Goal: Task Accomplishment & Management: Use online tool/utility

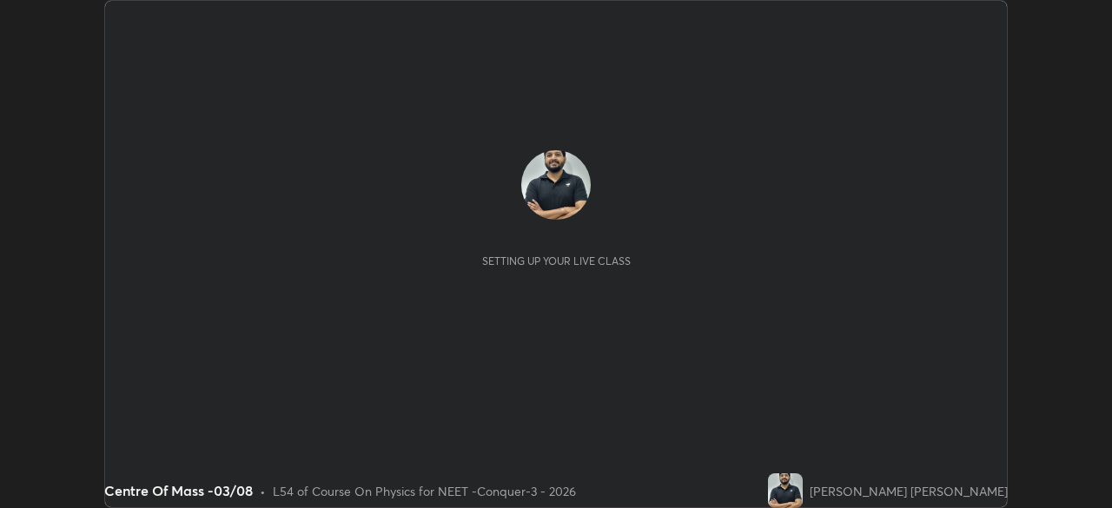
scroll to position [508, 1112]
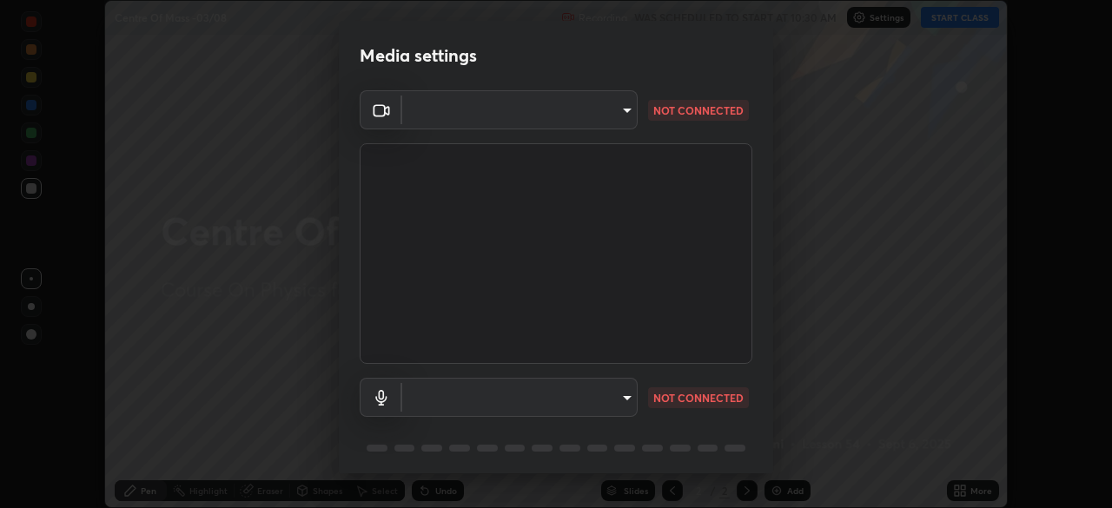
type input "cd196dca7ee3473cd0bbb3bb2826c5ea68ab4168b05a595dea54bdb54e95643a"
type input "2bdc10f6ae9c4406f20c9fb49b8a8626d284a2025e191e6973dfb57aa05e85fd"
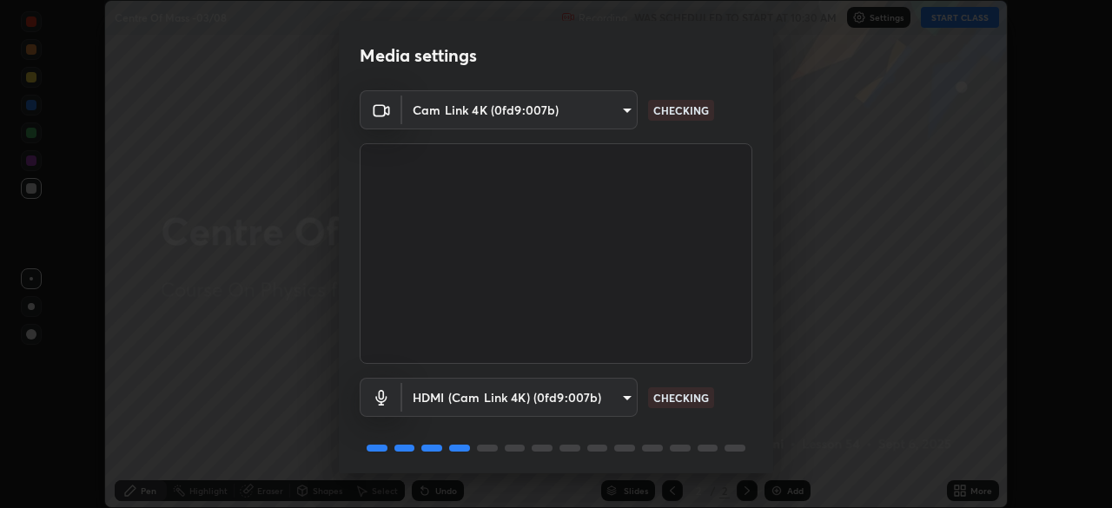
scroll to position [62, 0]
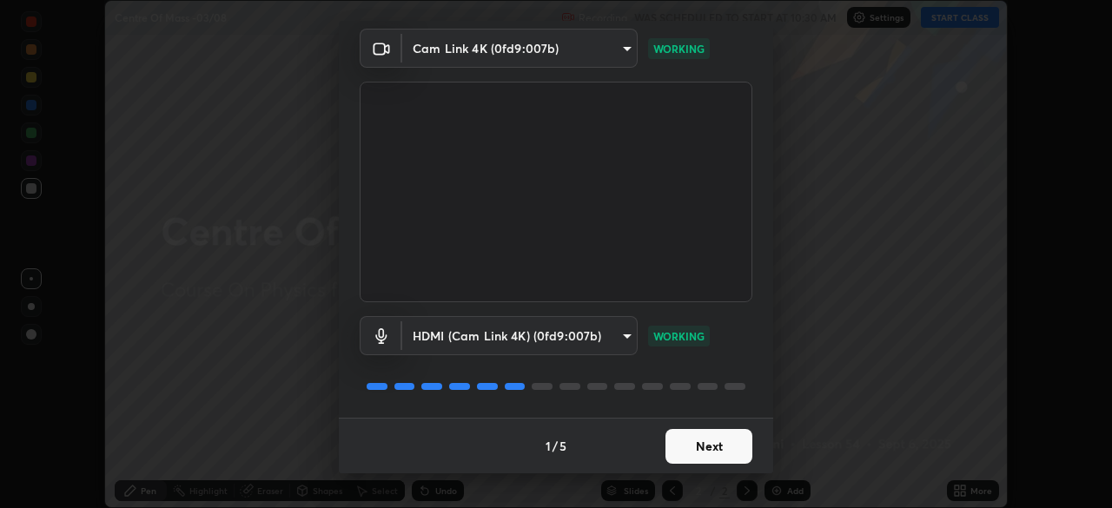
click at [712, 447] on button "Next" at bounding box center [709, 446] width 87 height 35
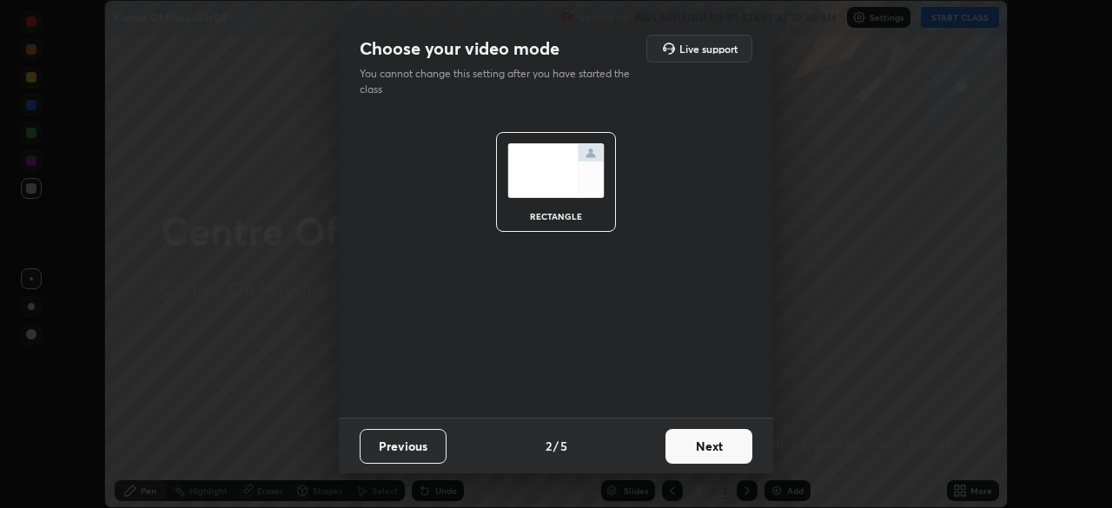
scroll to position [0, 0]
click at [721, 449] on button "Next" at bounding box center [709, 446] width 87 height 35
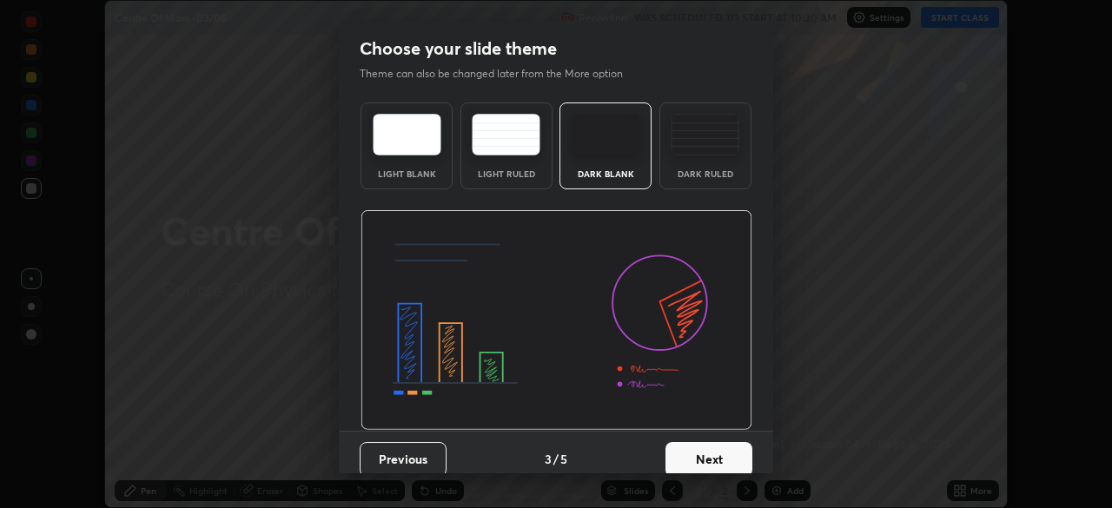
click at [729, 451] on button "Next" at bounding box center [709, 459] width 87 height 35
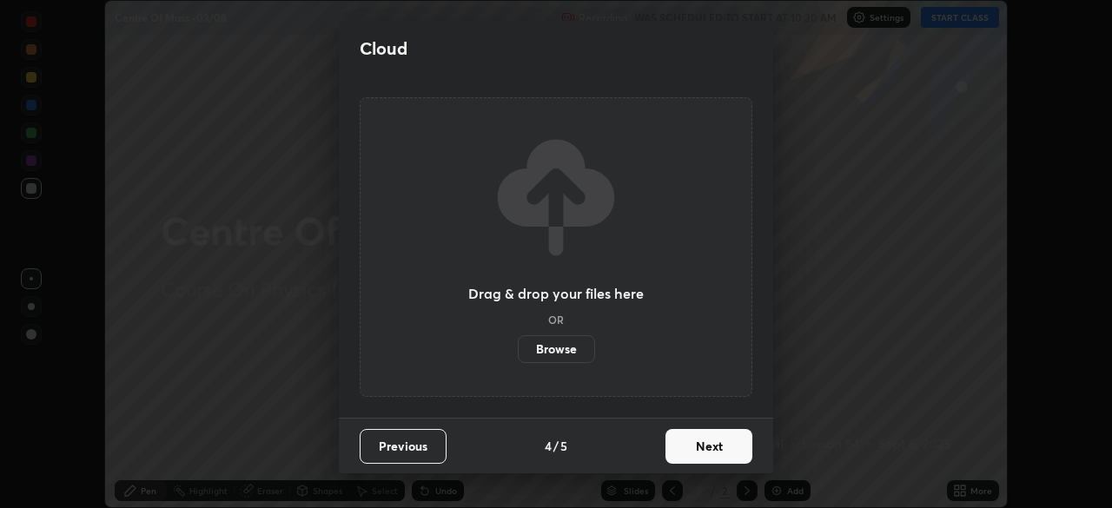
click at [742, 449] on button "Next" at bounding box center [709, 446] width 87 height 35
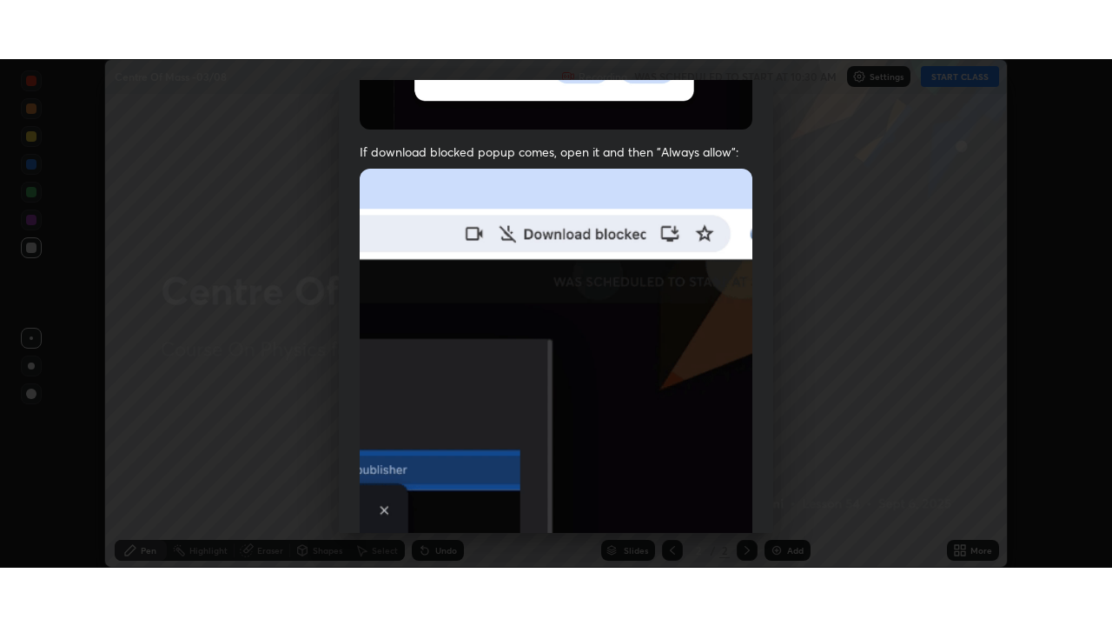
scroll to position [416, 0]
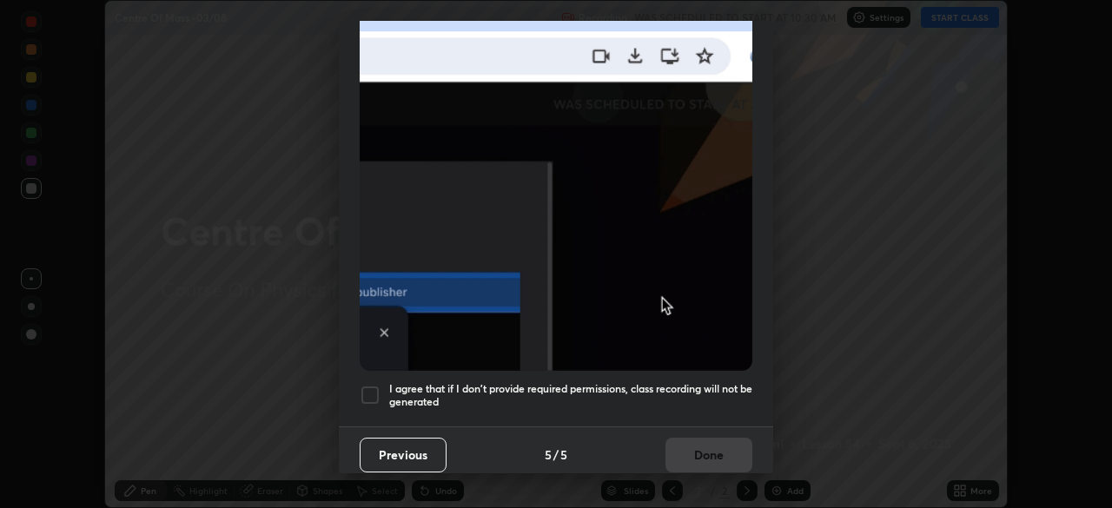
click at [368, 393] on div at bounding box center [370, 395] width 21 height 21
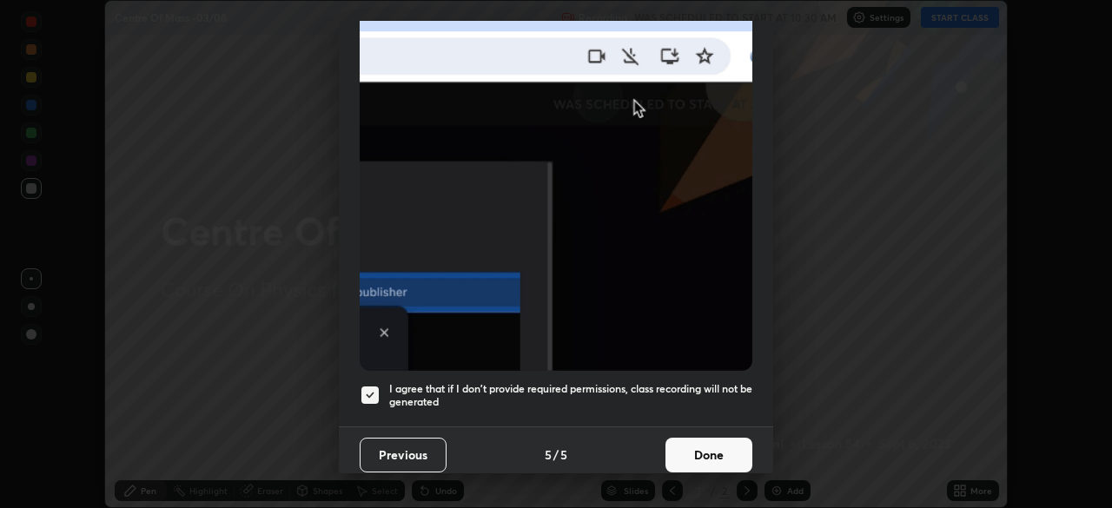
click at [692, 443] on button "Done" at bounding box center [709, 455] width 87 height 35
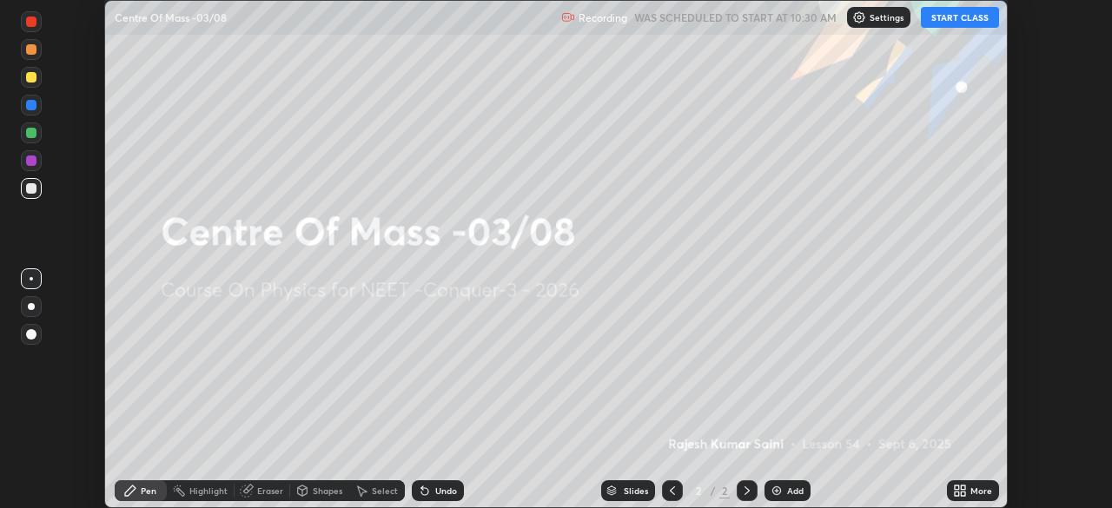
click at [957, 487] on icon at bounding box center [957, 488] width 4 height 4
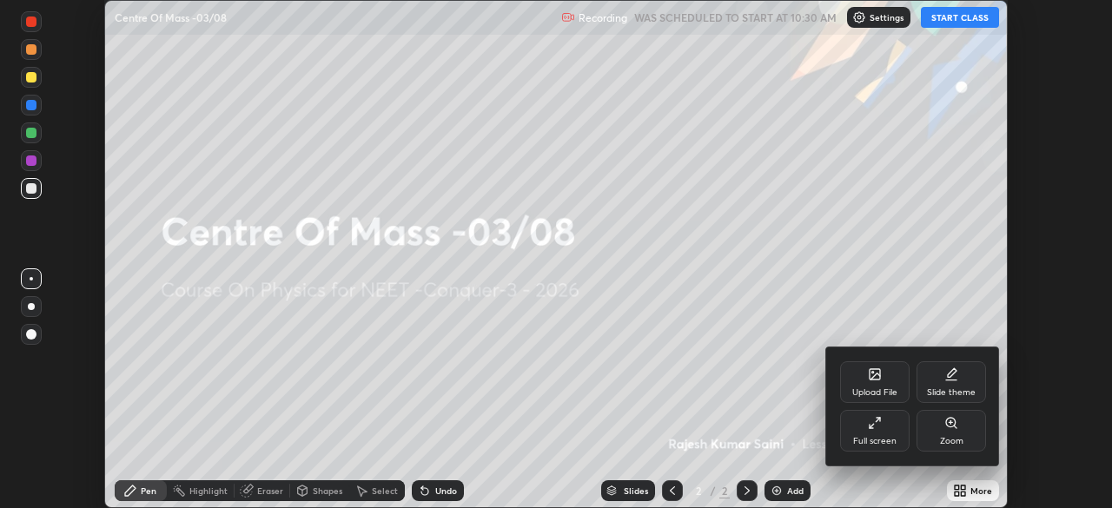
click at [883, 442] on div "Full screen" at bounding box center [874, 441] width 43 height 9
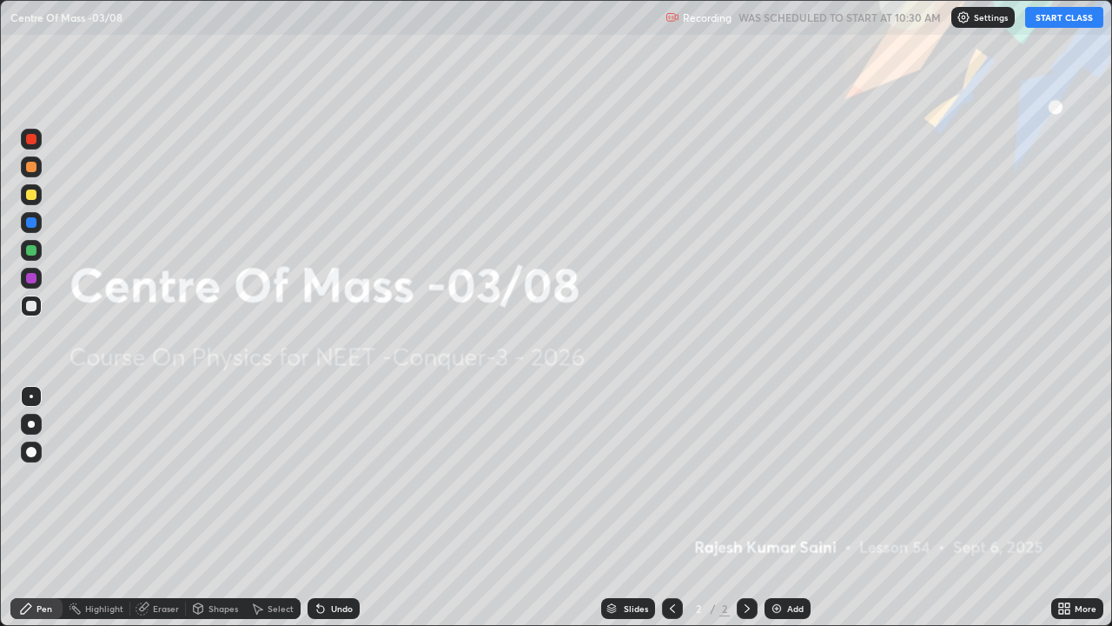
scroll to position [626, 1112]
click at [1056, 18] on button "START CLASS" at bounding box center [1064, 17] width 78 height 21
click at [792, 507] on div "Add" at bounding box center [788, 608] width 46 height 21
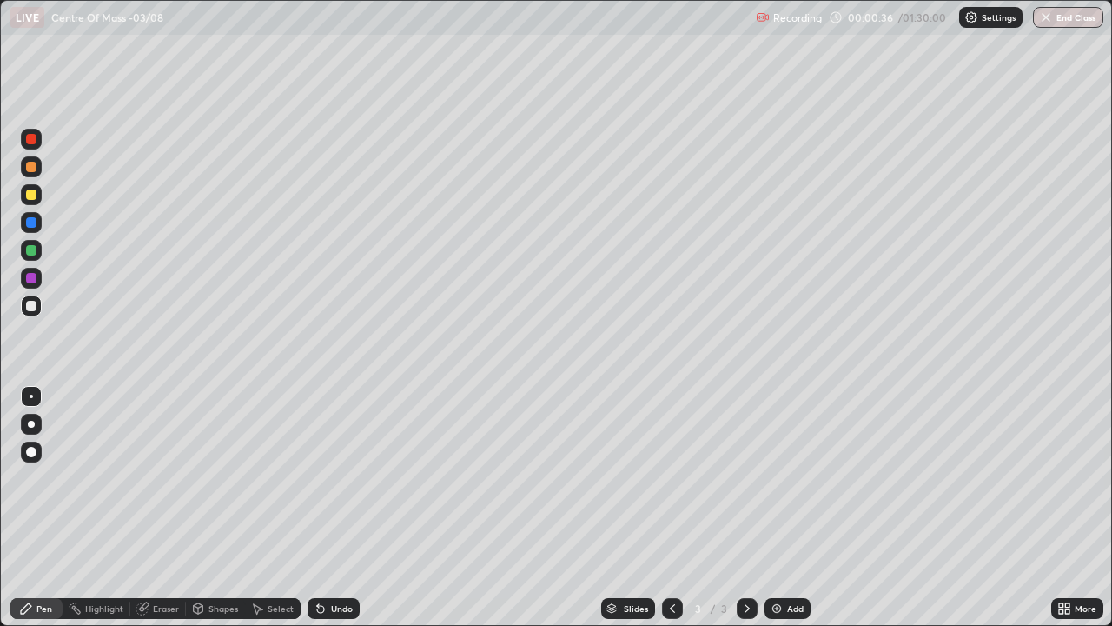
click at [36, 140] on div at bounding box center [31, 139] width 10 height 10
click at [31, 424] on div at bounding box center [31, 424] width 7 height 7
click at [325, 507] on div "Undo" at bounding box center [334, 608] width 52 height 21
click at [36, 302] on div at bounding box center [31, 306] width 10 height 10
click at [35, 140] on div at bounding box center [31, 139] width 10 height 10
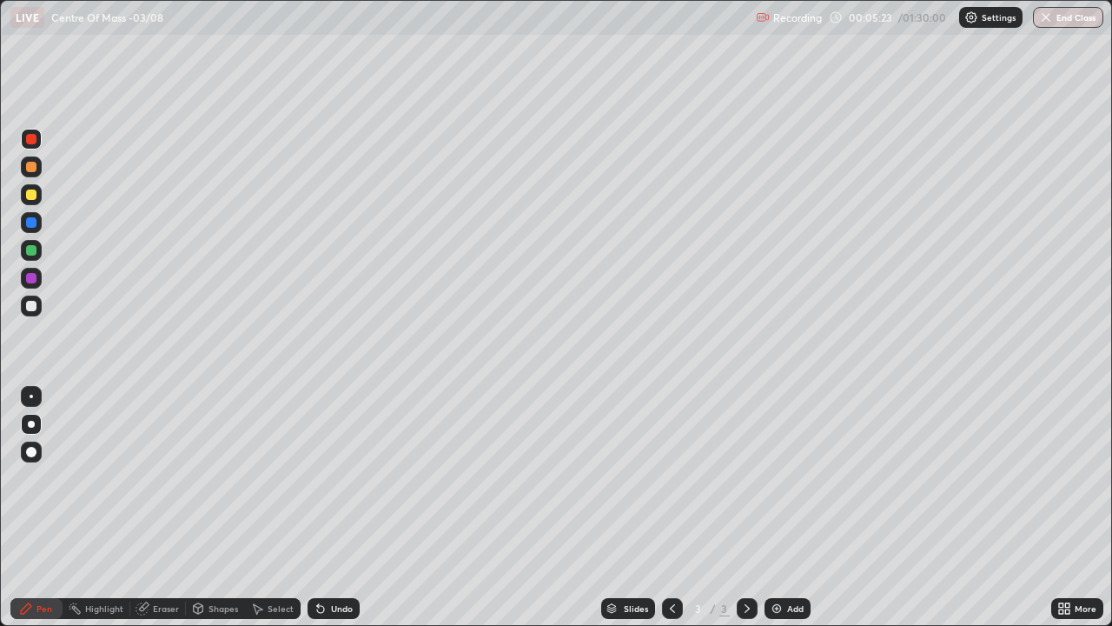
click at [280, 507] on div "Select" at bounding box center [281, 608] width 26 height 9
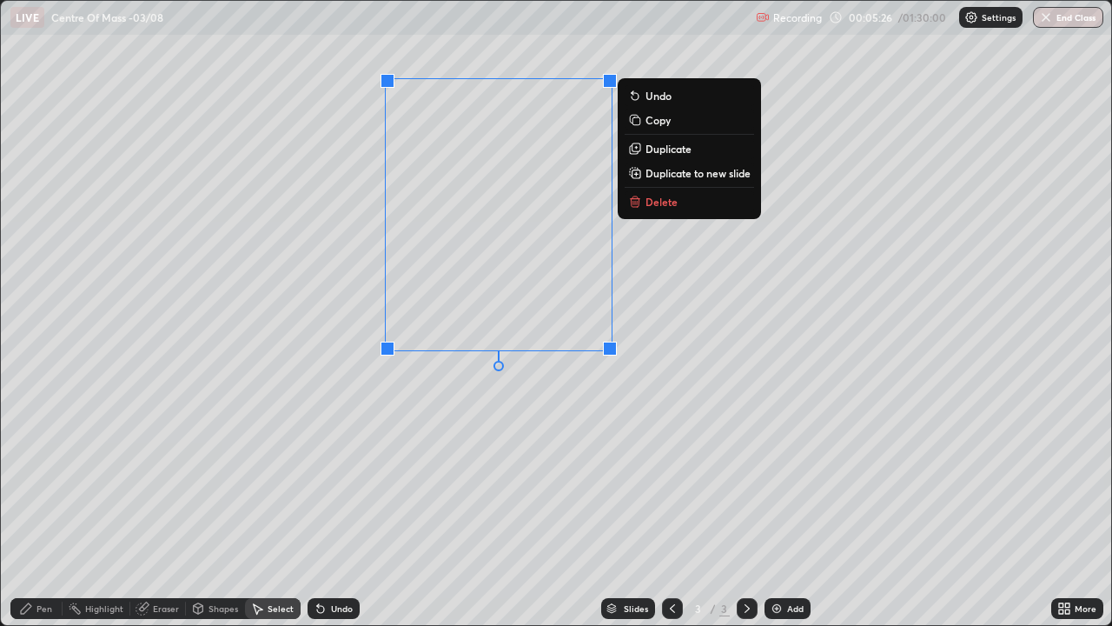
click at [646, 208] on p "Delete" at bounding box center [662, 202] width 32 height 14
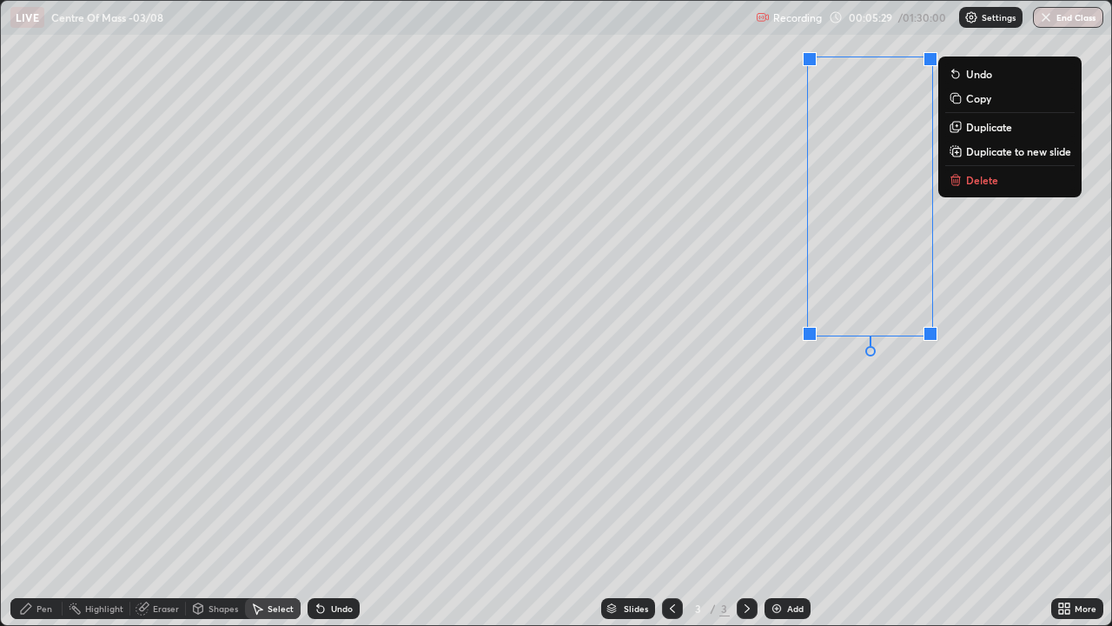
click at [963, 189] on button "Delete" at bounding box center [1009, 179] width 129 height 21
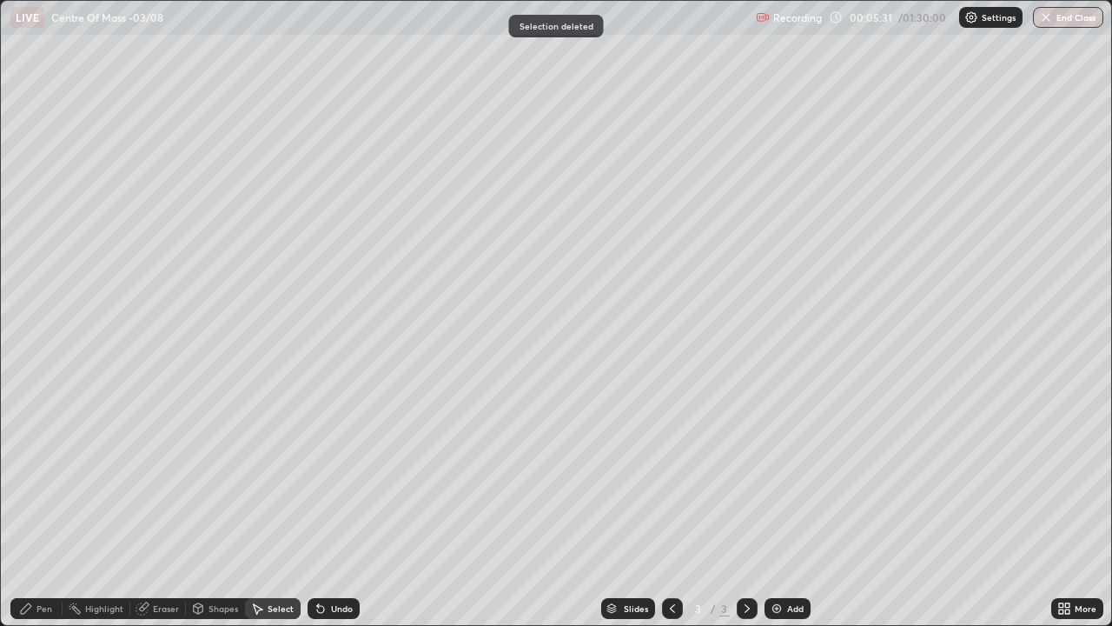
click at [35, 507] on div "Pen" at bounding box center [36, 608] width 52 height 21
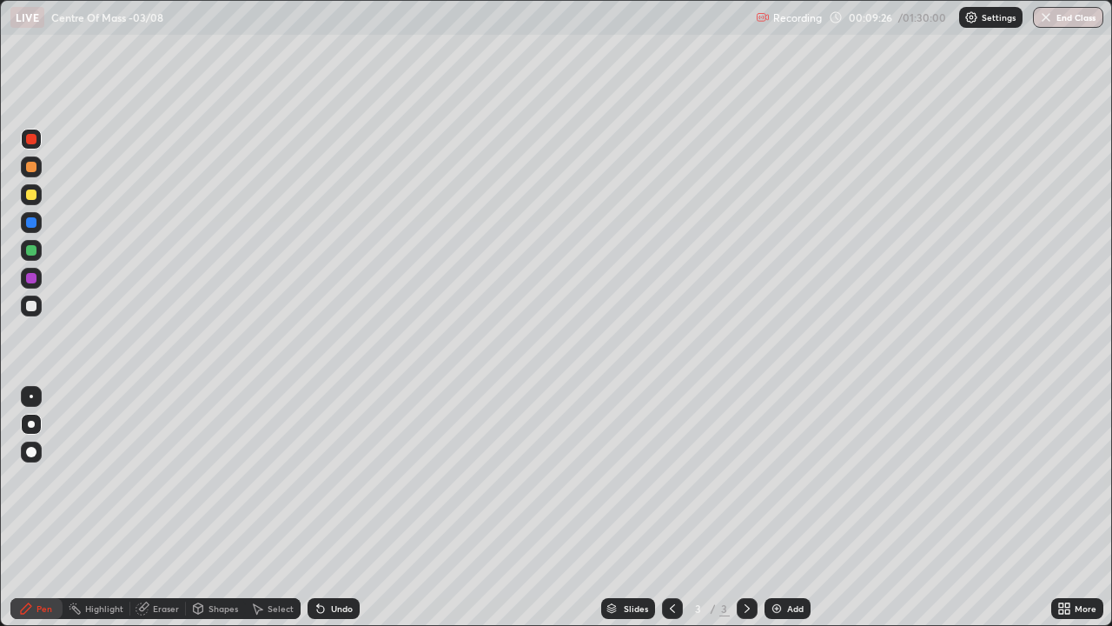
click at [270, 507] on div "Select" at bounding box center [281, 608] width 26 height 9
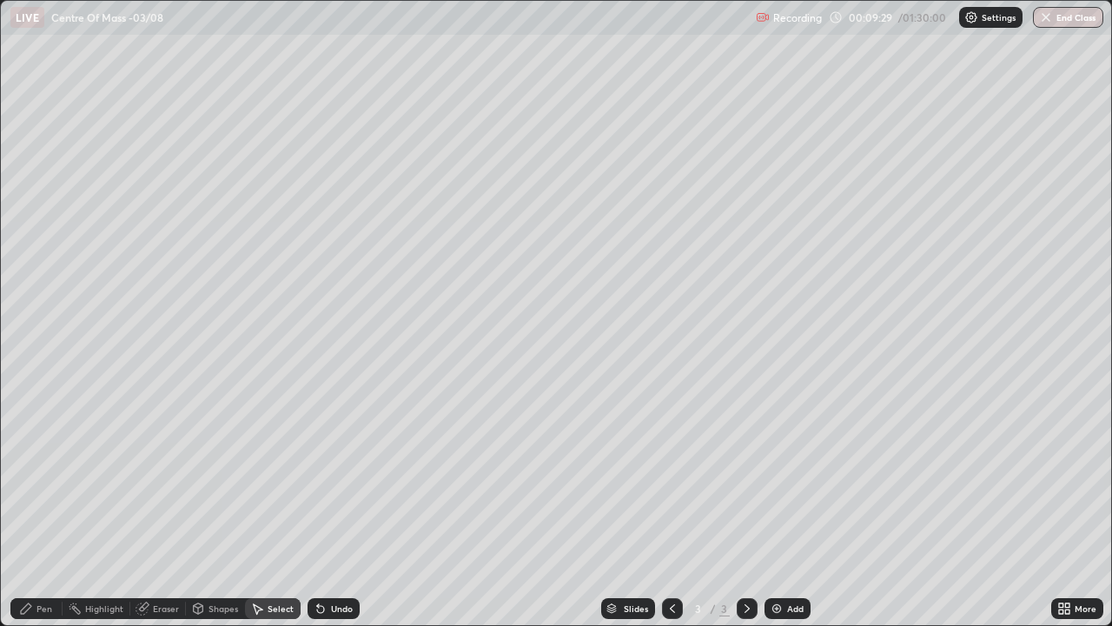
click at [215, 507] on div "Shapes" at bounding box center [224, 608] width 30 height 9
click at [393, 507] on div "Slides 3 / 3 Add" at bounding box center [706, 608] width 692 height 35
click at [275, 507] on div "Select" at bounding box center [281, 608] width 26 height 9
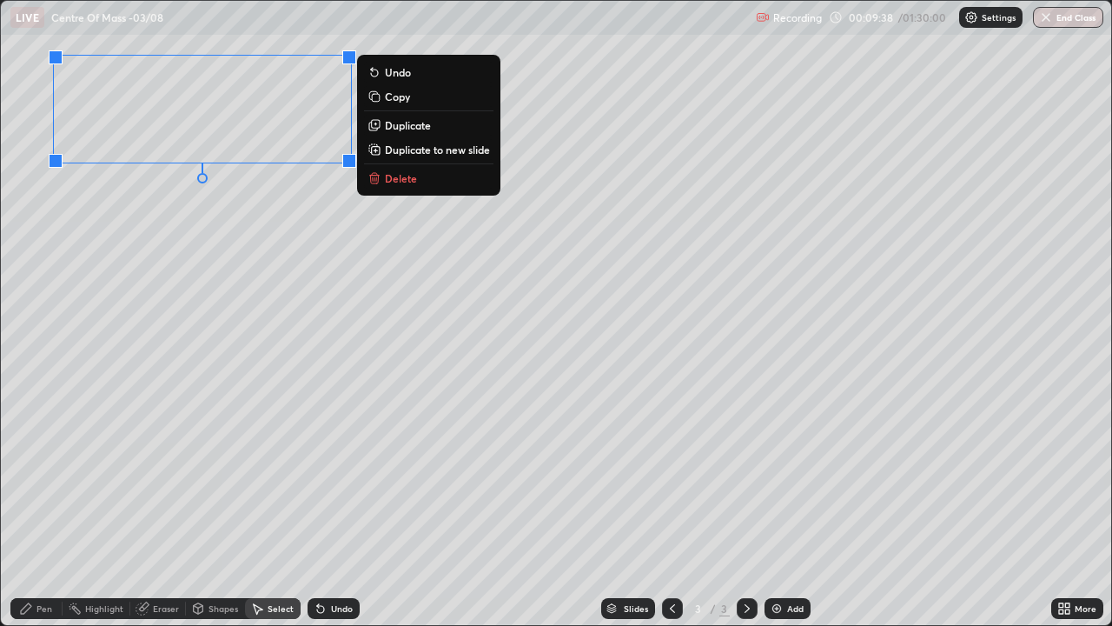
click at [404, 177] on p "Delete" at bounding box center [401, 178] width 32 height 14
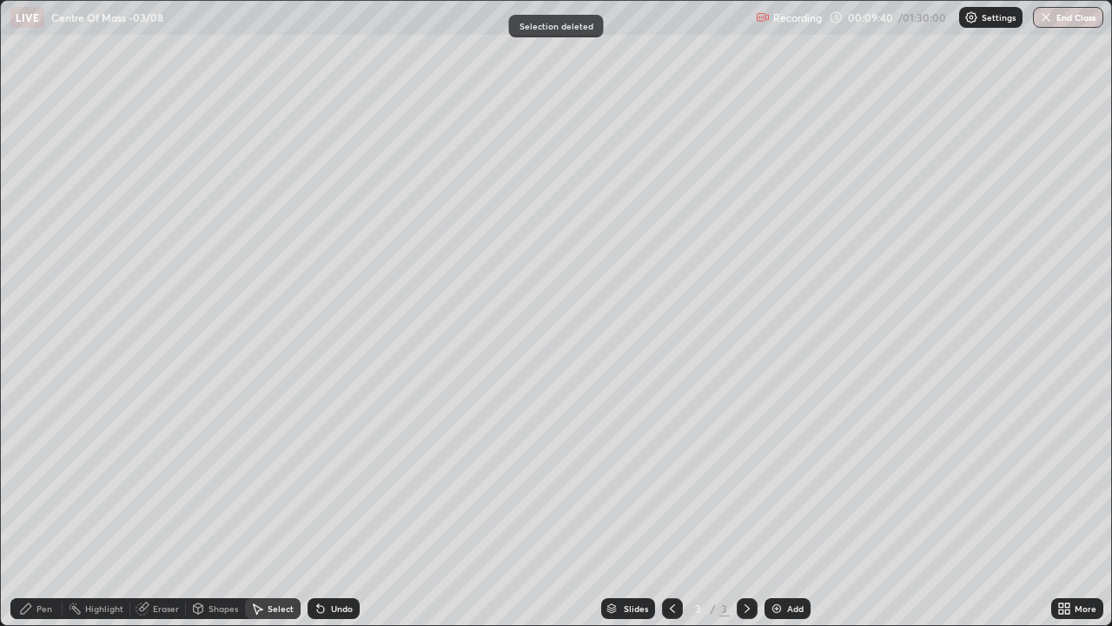
click at [39, 507] on div "Pen" at bounding box center [44, 608] width 16 height 9
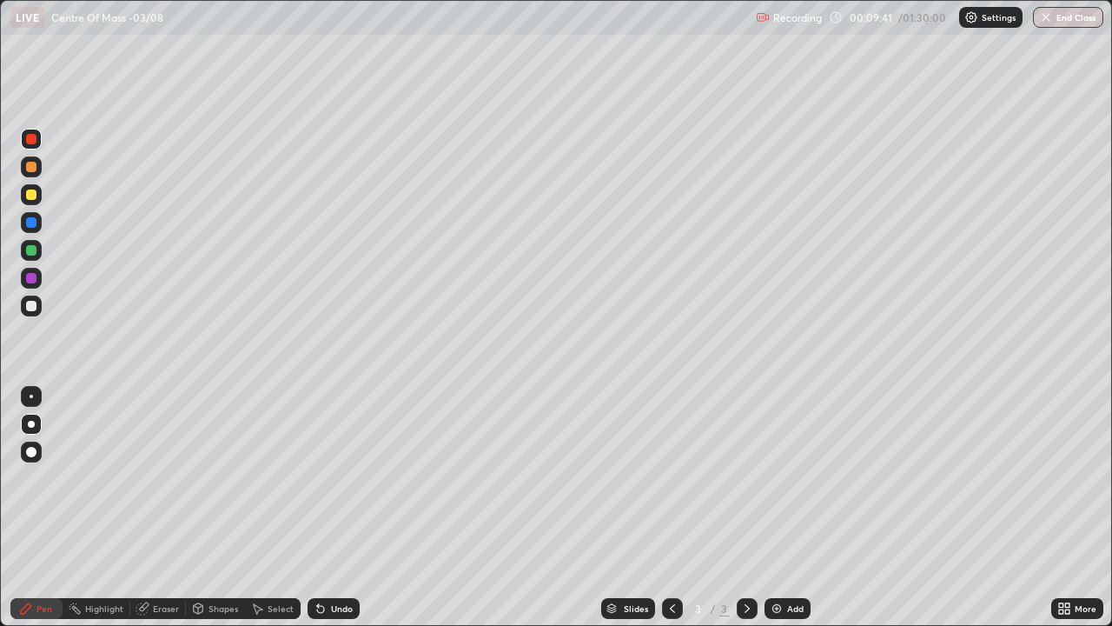
click at [26, 139] on div at bounding box center [31, 139] width 10 height 10
click at [212, 507] on div "Shapes" at bounding box center [215, 608] width 59 height 21
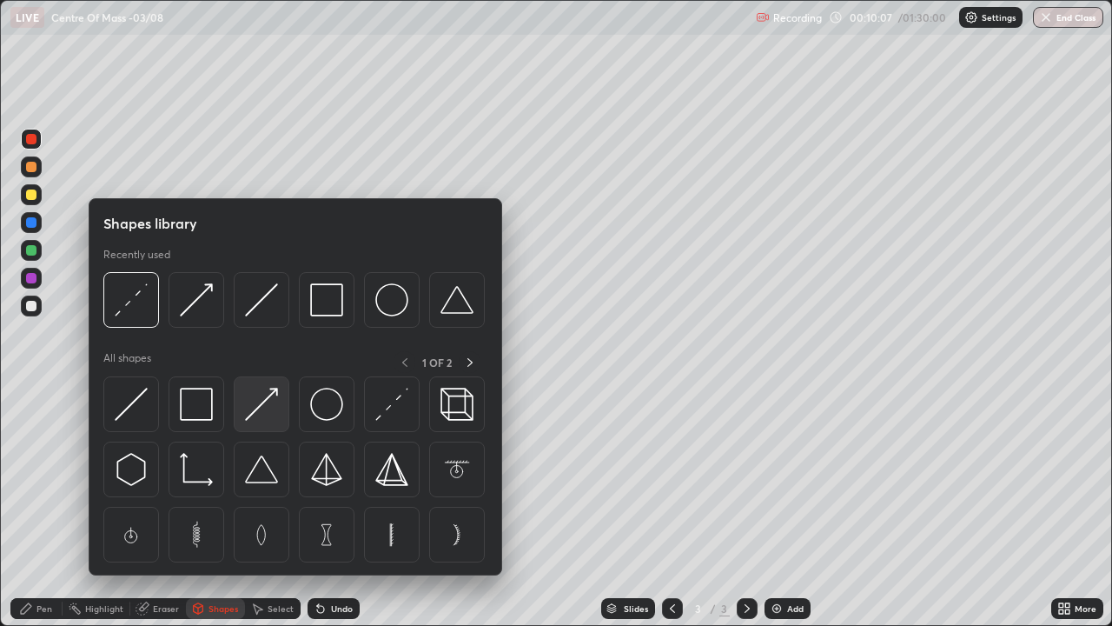
click at [260, 406] on img at bounding box center [261, 403] width 33 height 33
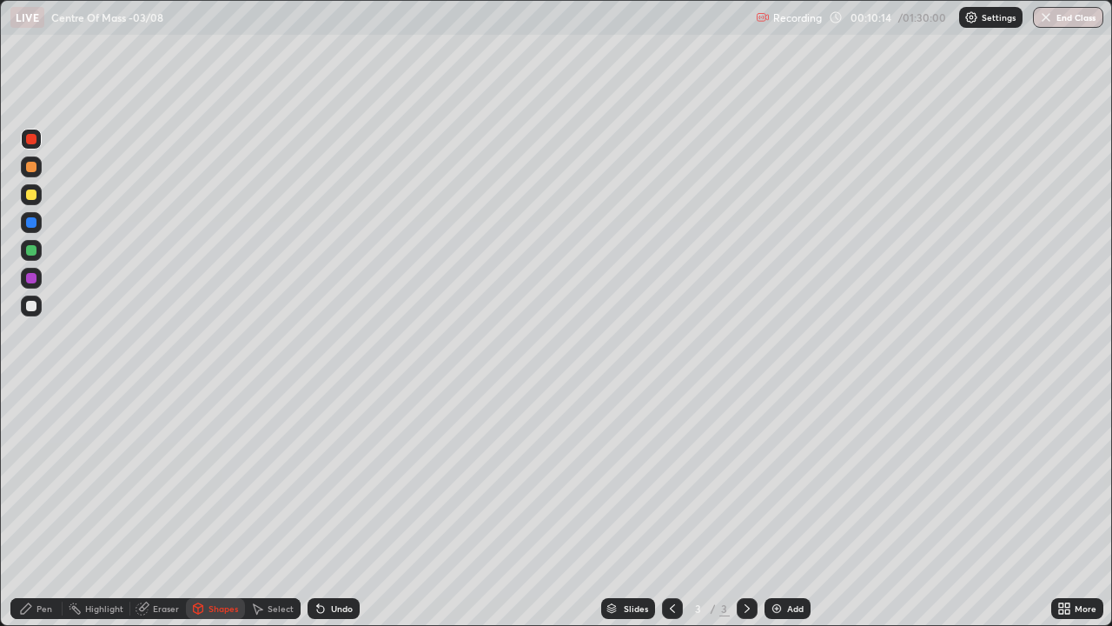
click at [33, 507] on div "Pen" at bounding box center [36, 608] width 52 height 21
click at [30, 305] on div at bounding box center [31, 306] width 10 height 10
click at [211, 507] on div "Shapes" at bounding box center [224, 608] width 30 height 9
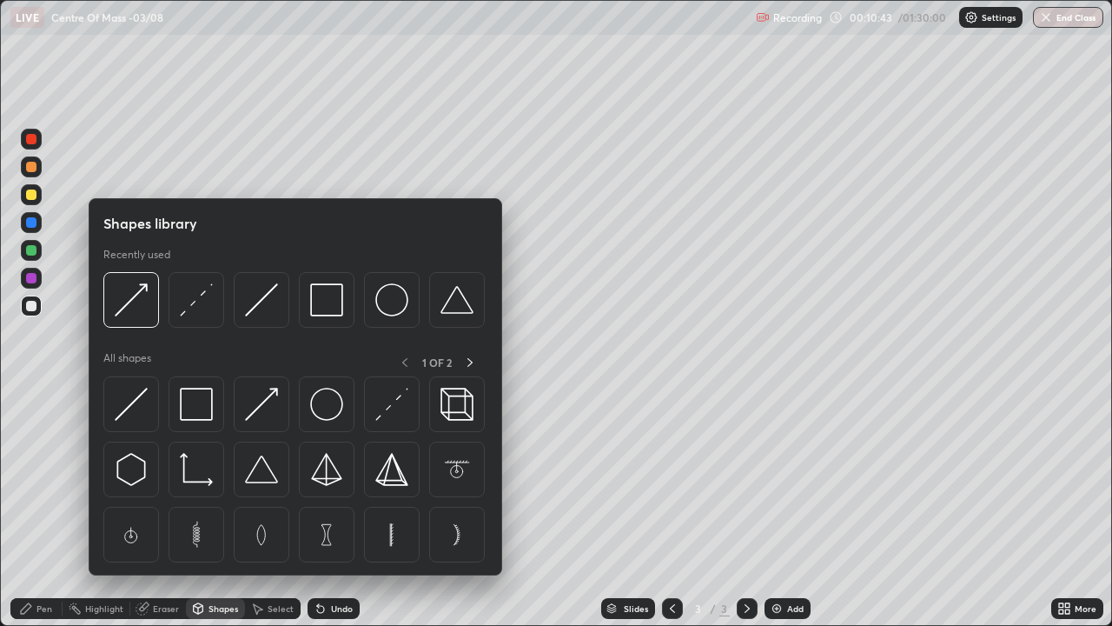
click at [269, 407] on img at bounding box center [261, 403] width 33 height 33
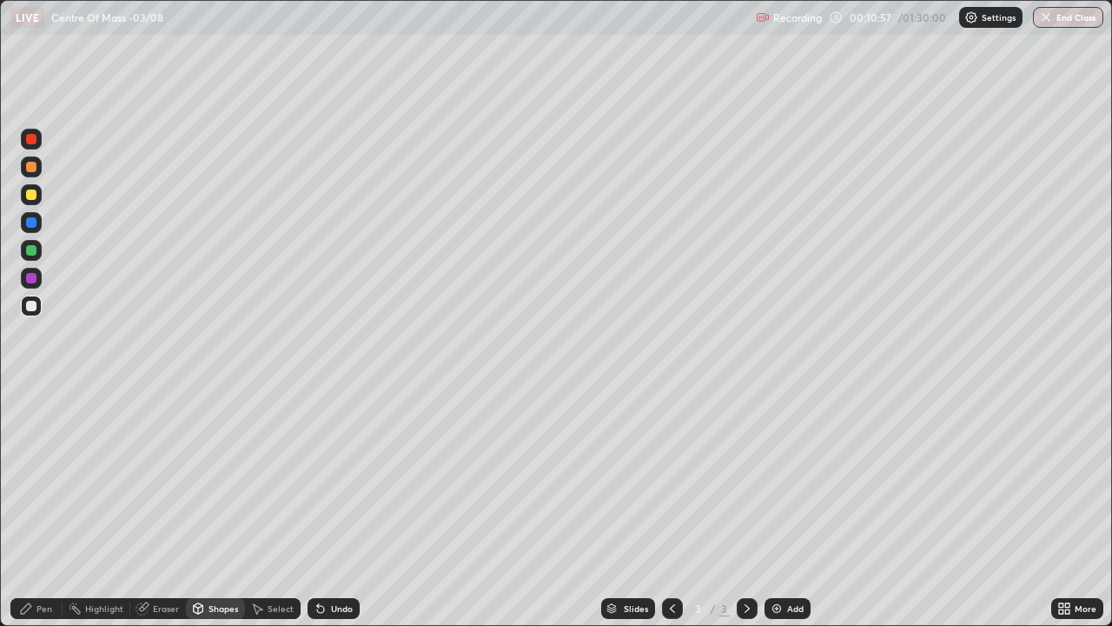
click at [40, 507] on div "Pen" at bounding box center [44, 608] width 16 height 9
click at [30, 302] on div at bounding box center [31, 306] width 10 height 10
click at [314, 507] on icon at bounding box center [321, 608] width 14 height 14
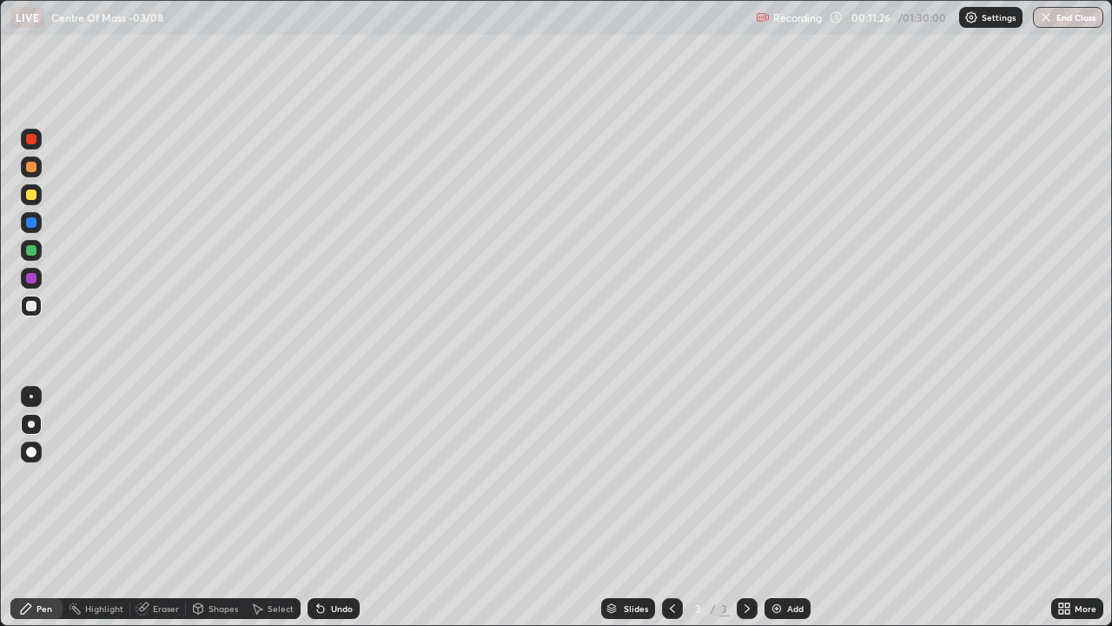
click at [314, 507] on icon at bounding box center [321, 608] width 14 height 14
click at [317, 507] on icon at bounding box center [318, 605] width 2 height 2
click at [28, 194] on div at bounding box center [31, 194] width 10 height 10
click at [26, 192] on div at bounding box center [31, 194] width 10 height 10
click at [26, 252] on div at bounding box center [31, 250] width 10 height 10
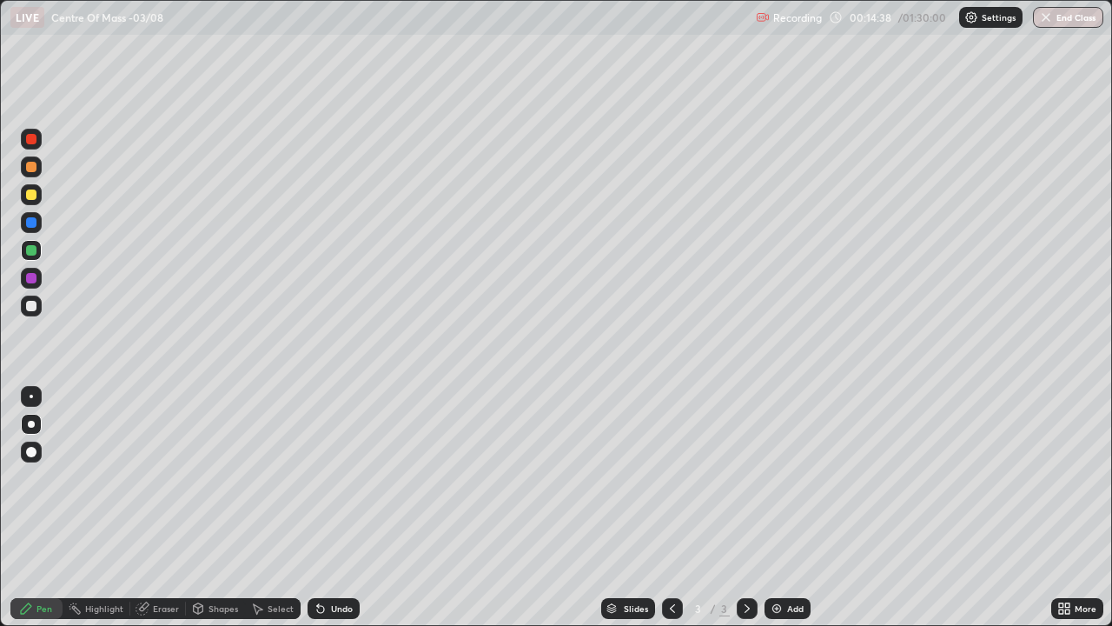
click at [30, 250] on div at bounding box center [31, 250] width 10 height 10
click at [227, 507] on div "Shapes" at bounding box center [224, 608] width 30 height 9
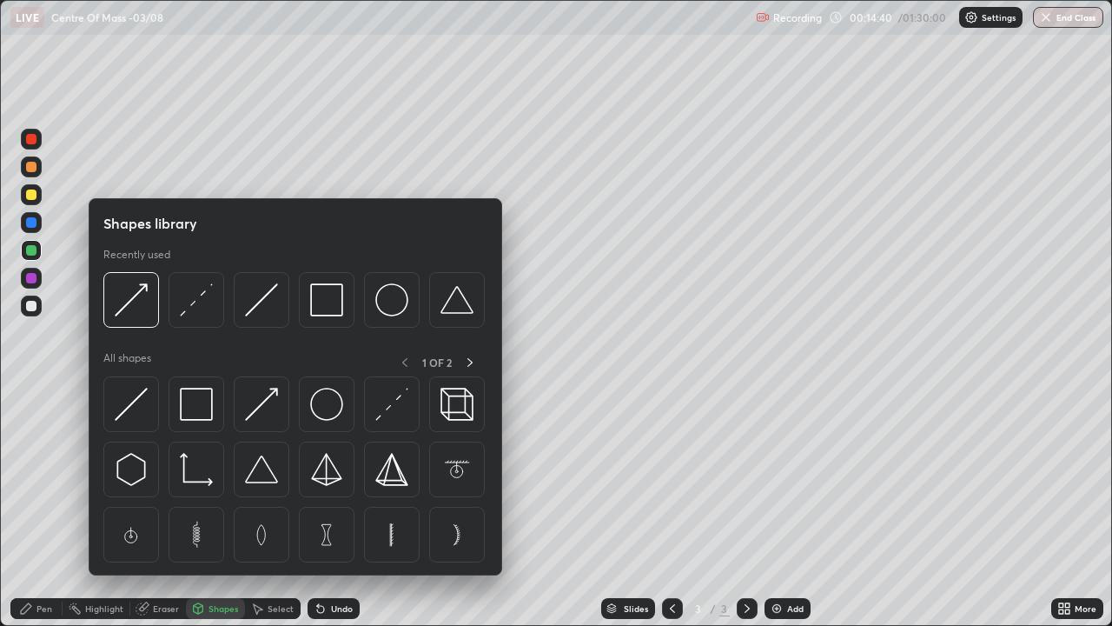
click at [255, 401] on img at bounding box center [261, 403] width 33 height 33
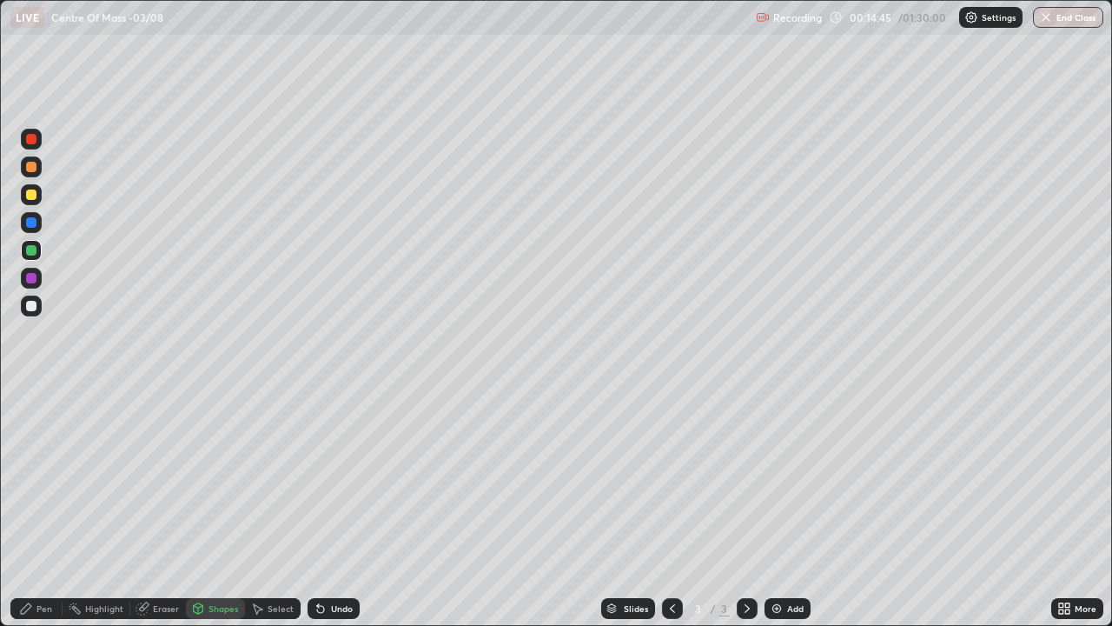
click at [45, 507] on div "Pen" at bounding box center [44, 608] width 16 height 9
click at [29, 318] on div at bounding box center [31, 306] width 21 height 28
click at [28, 142] on div at bounding box center [31, 139] width 10 height 10
click at [772, 507] on img at bounding box center [777, 608] width 14 height 14
click at [26, 142] on div at bounding box center [31, 139] width 10 height 10
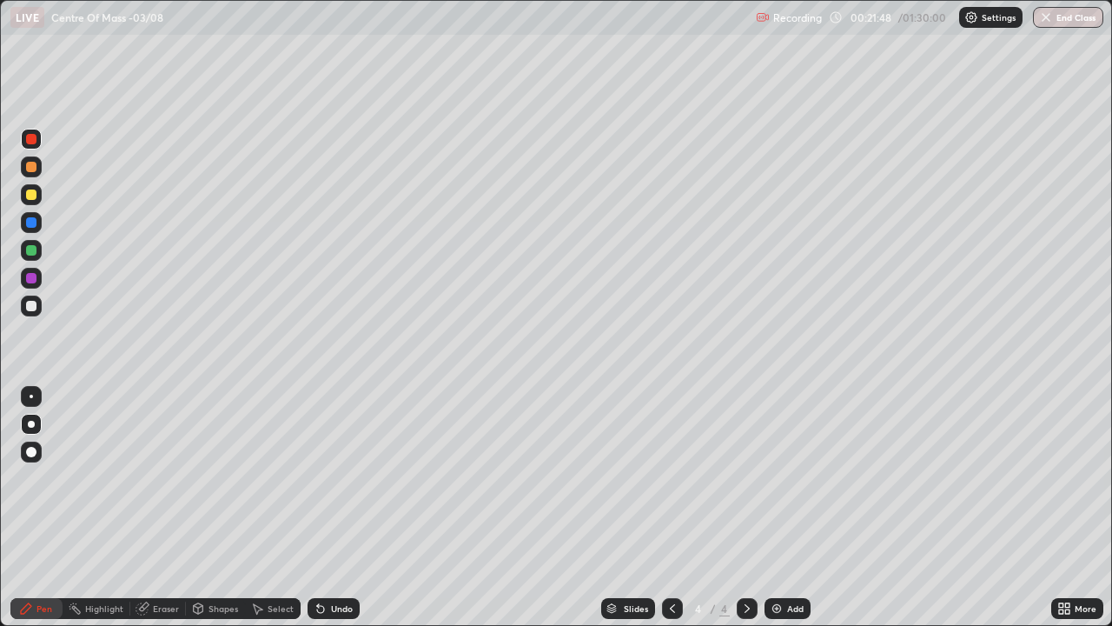
click at [30, 137] on div at bounding box center [31, 139] width 10 height 10
click at [32, 308] on div at bounding box center [31, 306] width 10 height 10
click at [164, 507] on div "Eraser" at bounding box center [166, 608] width 26 height 9
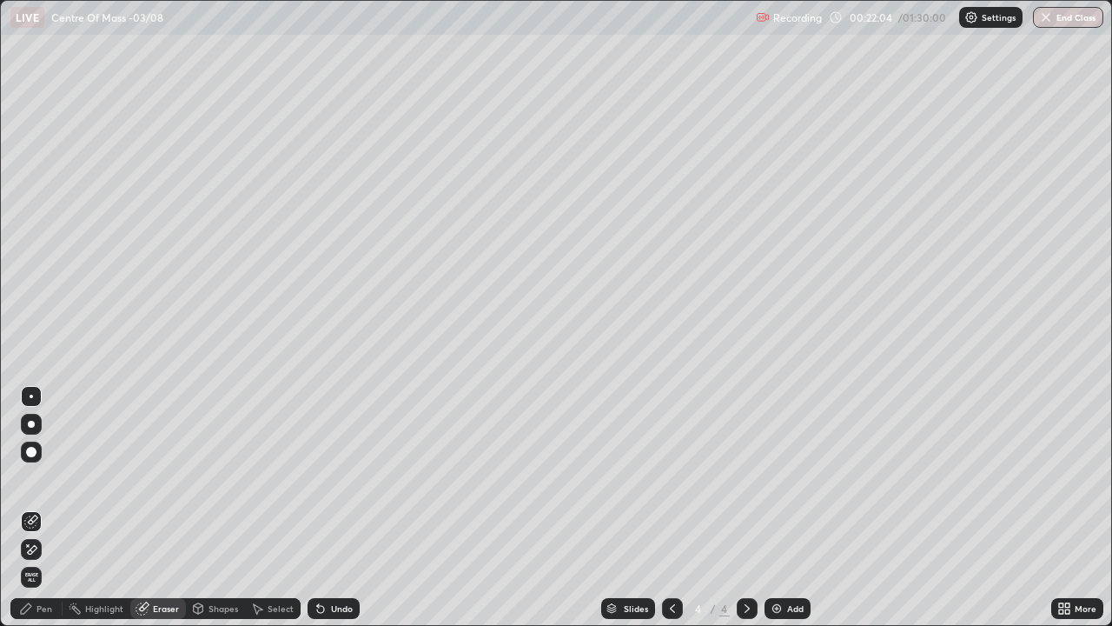
click at [41, 507] on div "Pen" at bounding box center [44, 608] width 16 height 9
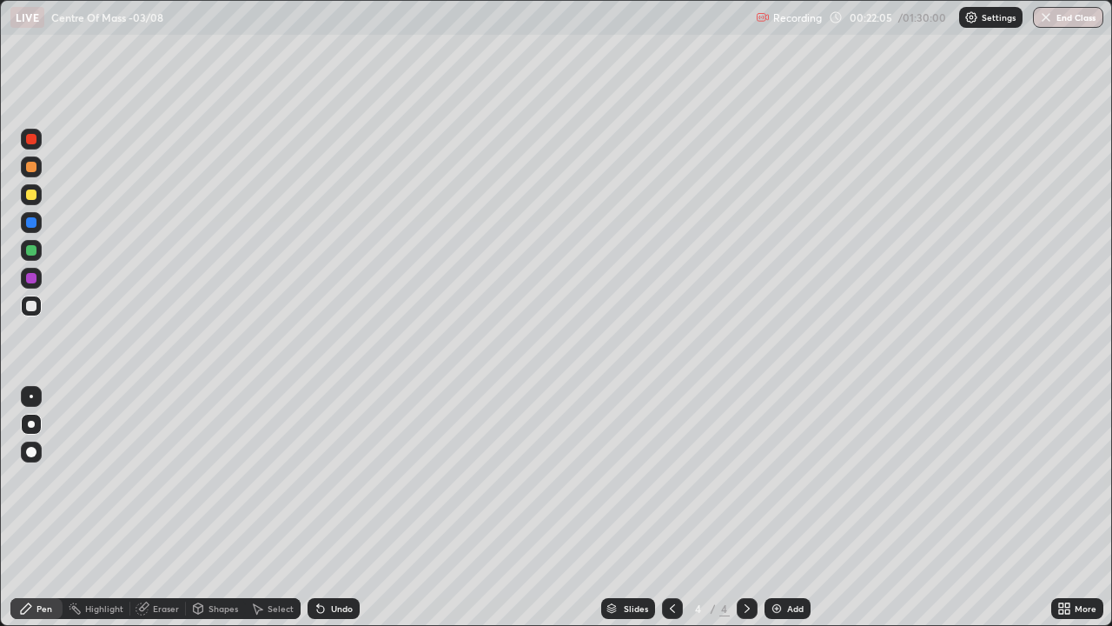
click at [30, 195] on div at bounding box center [31, 194] width 10 height 10
click at [31, 312] on div at bounding box center [31, 305] width 21 height 21
click at [669, 507] on icon at bounding box center [673, 608] width 14 height 14
click at [740, 507] on div at bounding box center [747, 608] width 21 height 21
click at [337, 507] on div "Undo" at bounding box center [334, 608] width 52 height 21
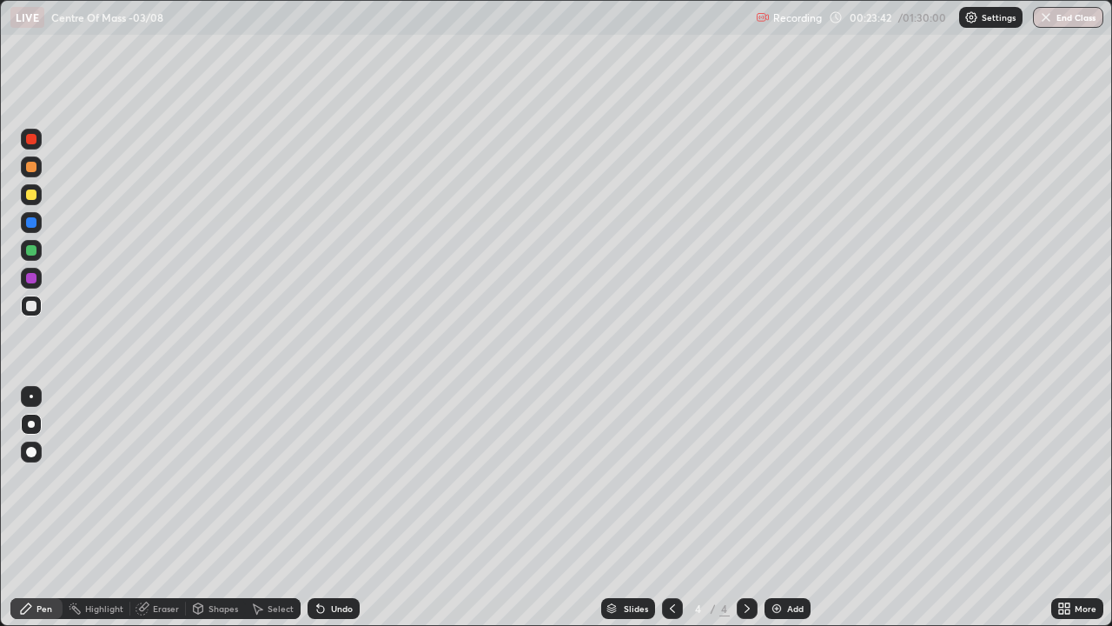
click at [28, 198] on div at bounding box center [31, 194] width 10 height 10
click at [562, 507] on div "Slides 4 / 4 Add" at bounding box center [706, 608] width 692 height 35
click at [49, 329] on div "Erase all" at bounding box center [31, 313] width 42 height 556
click at [789, 507] on div "Add" at bounding box center [788, 608] width 46 height 21
click at [40, 140] on div at bounding box center [31, 139] width 21 height 21
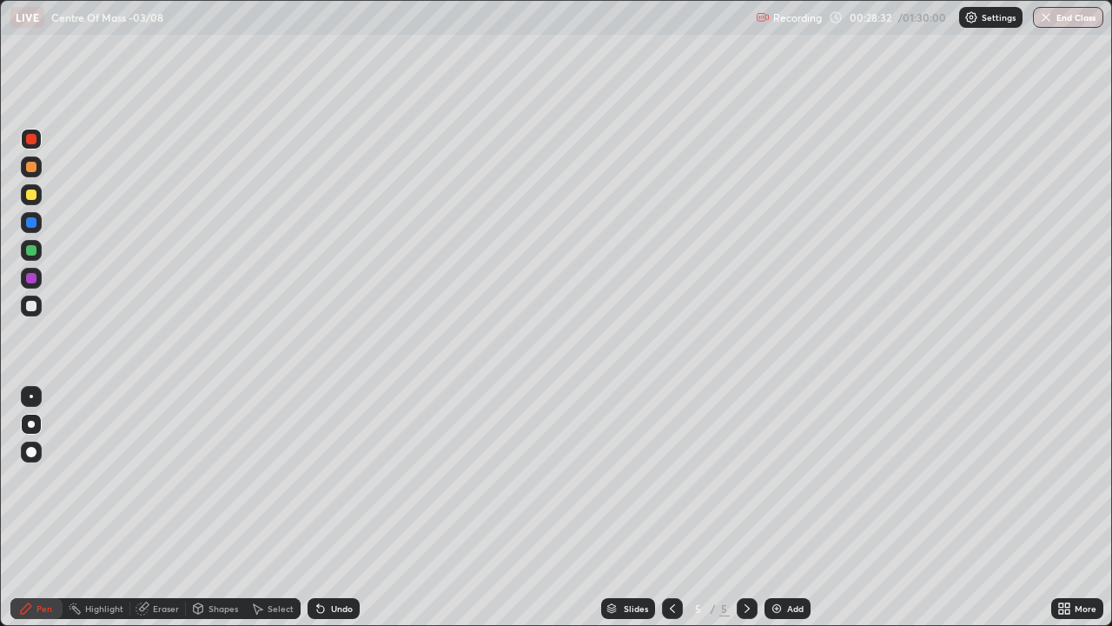
click at [220, 507] on div "Shapes" at bounding box center [224, 608] width 30 height 9
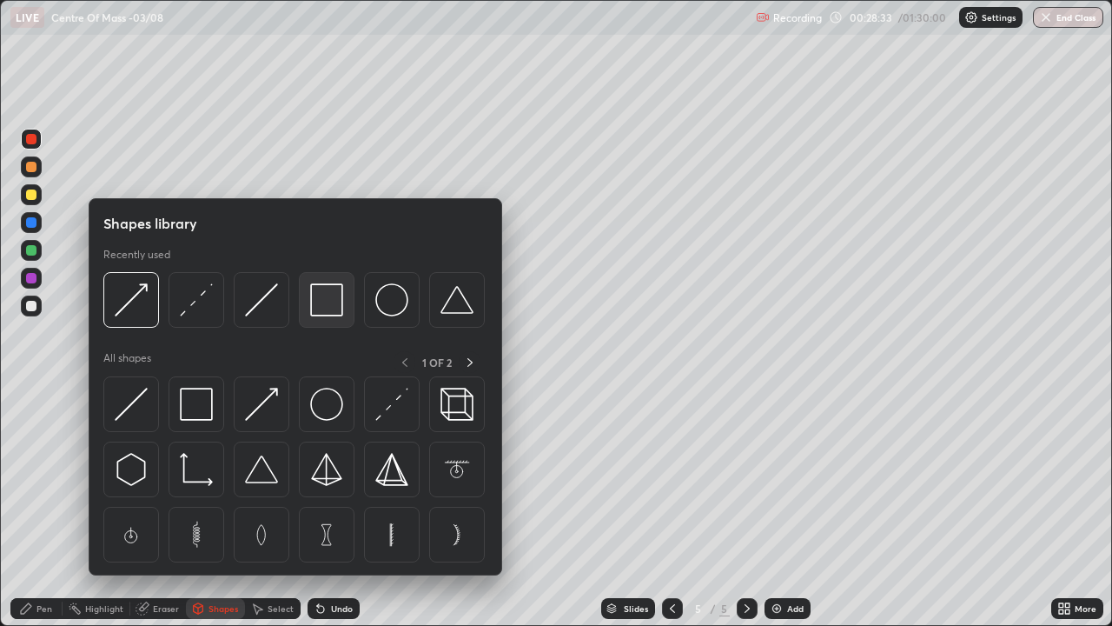
click at [322, 303] on img at bounding box center [326, 299] width 33 height 33
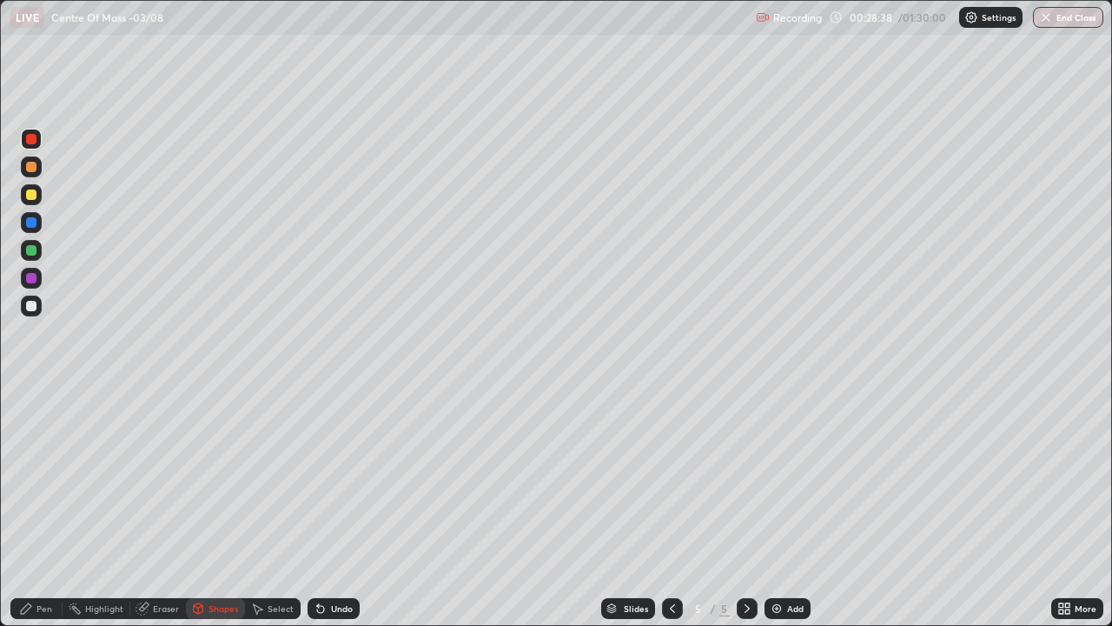
click at [159, 507] on div "Eraser" at bounding box center [166, 608] width 26 height 9
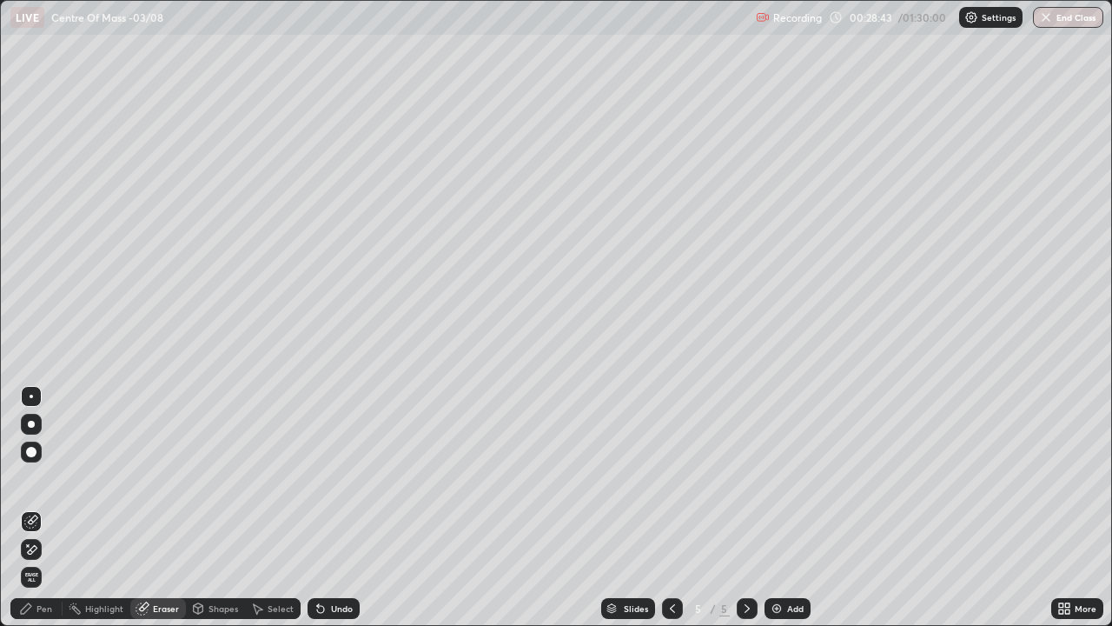
click at [33, 507] on div "Pen" at bounding box center [36, 608] width 52 height 21
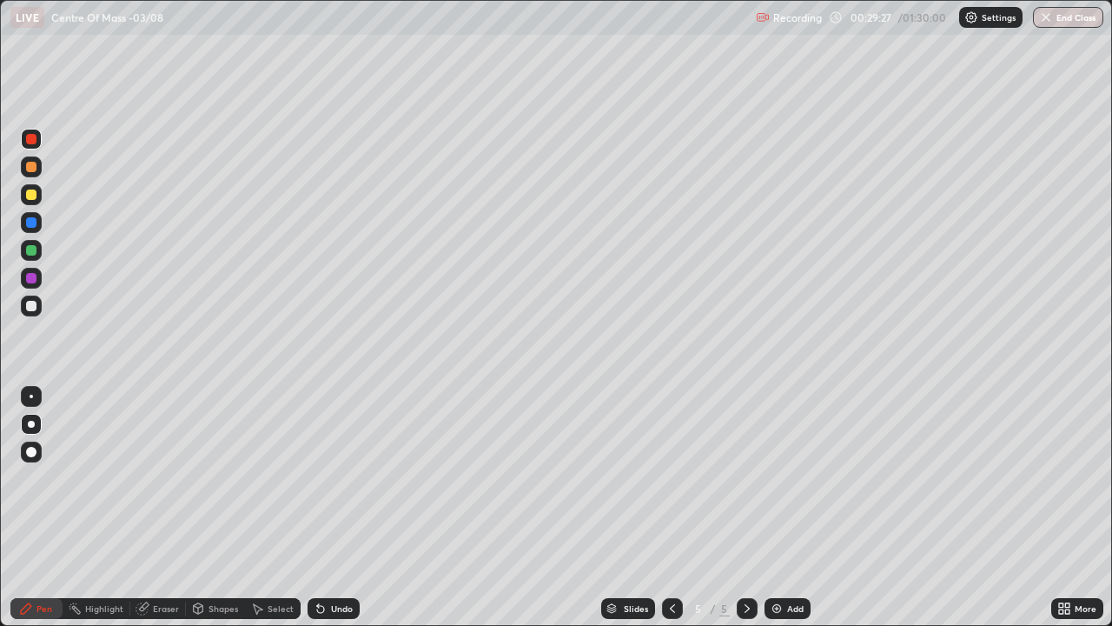
click at [30, 302] on div at bounding box center [31, 306] width 10 height 10
click at [26, 248] on div at bounding box center [31, 250] width 10 height 10
click at [38, 305] on div at bounding box center [31, 305] width 21 height 21
click at [30, 304] on div at bounding box center [31, 306] width 10 height 10
click at [31, 249] on div at bounding box center [31, 250] width 10 height 10
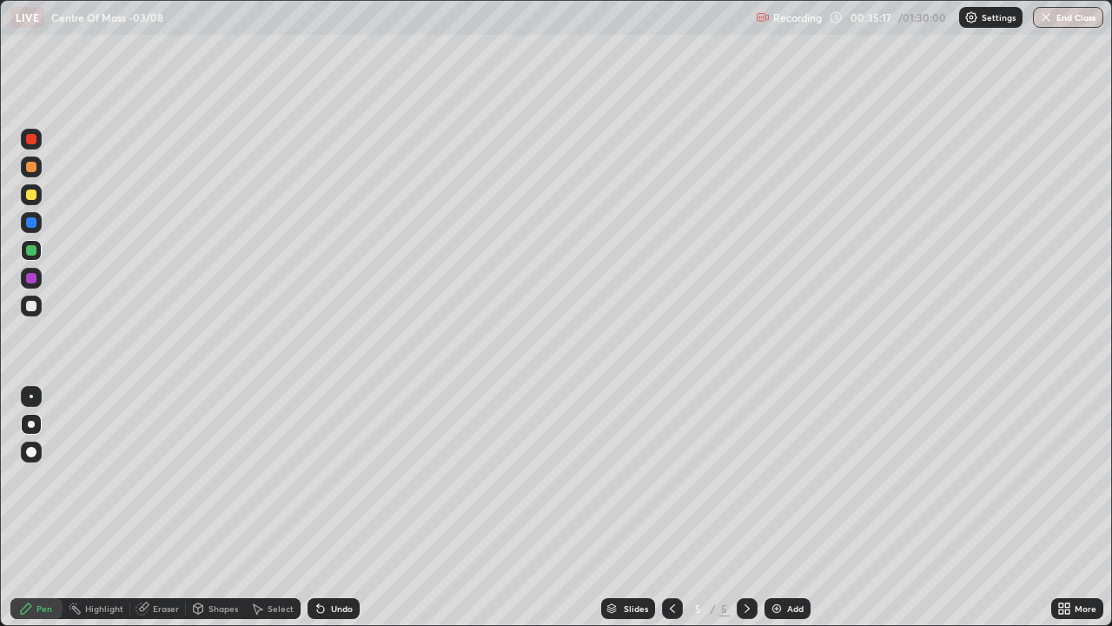
click at [787, 507] on div "Add" at bounding box center [795, 608] width 17 height 9
click at [31, 140] on div at bounding box center [31, 139] width 10 height 10
click at [213, 507] on div "Shapes" at bounding box center [215, 608] width 59 height 21
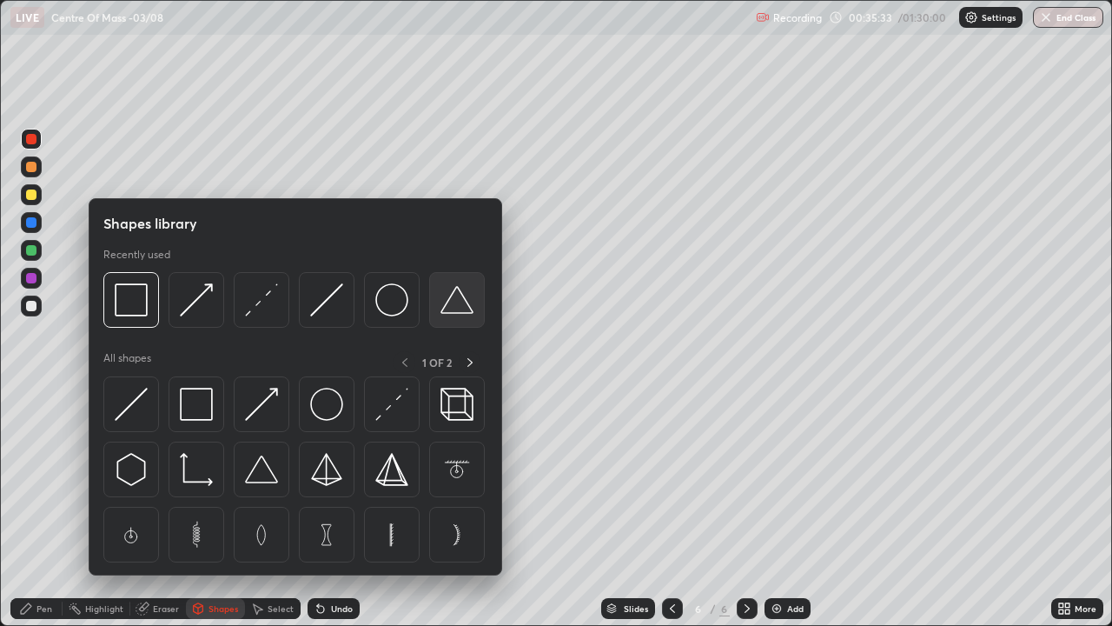
click at [447, 311] on img at bounding box center [456, 299] width 33 height 33
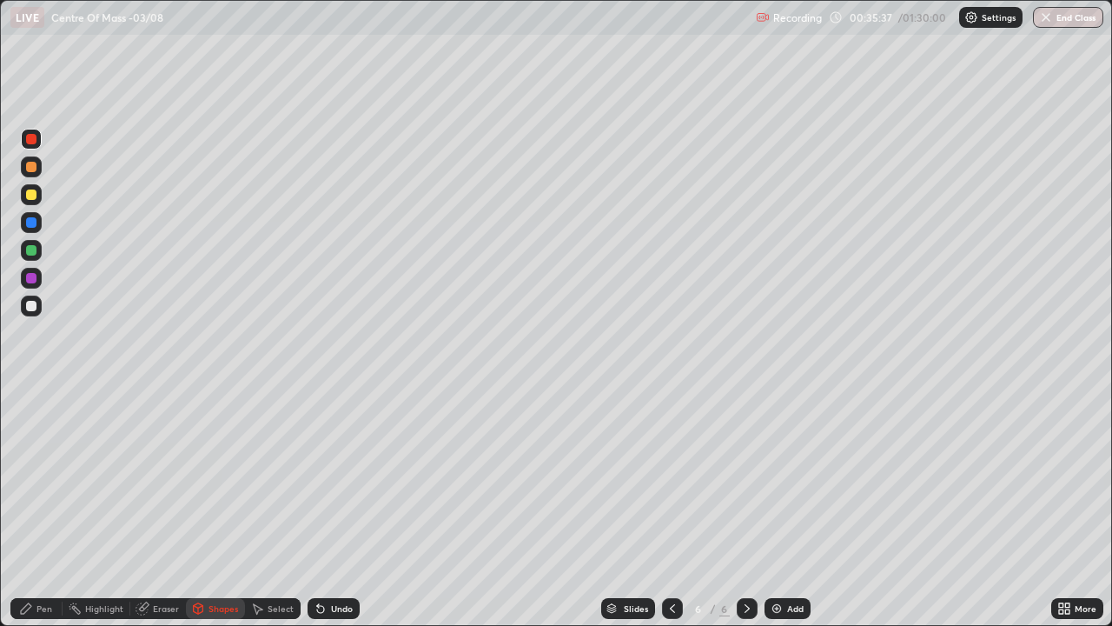
click at [41, 507] on div "Pen" at bounding box center [36, 608] width 52 height 21
click at [33, 308] on div at bounding box center [31, 306] width 10 height 10
click at [321, 507] on icon at bounding box center [321, 608] width 14 height 14
click at [324, 507] on icon at bounding box center [321, 608] width 14 height 14
click at [327, 507] on div "Undo" at bounding box center [334, 608] width 52 height 21
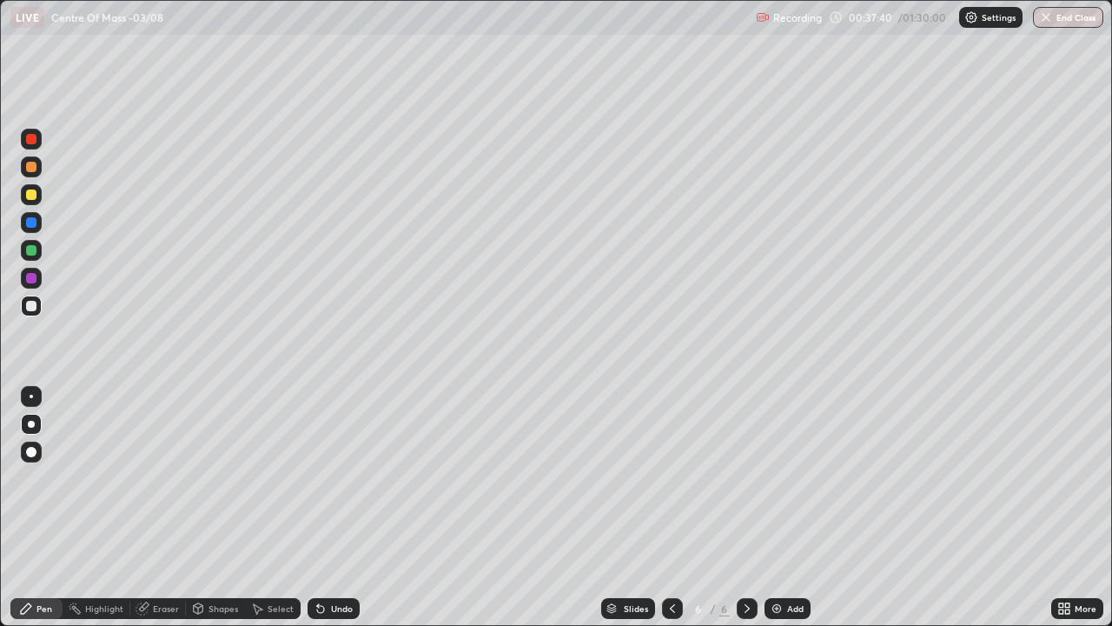
click at [168, 507] on div "Eraser" at bounding box center [166, 608] width 26 height 9
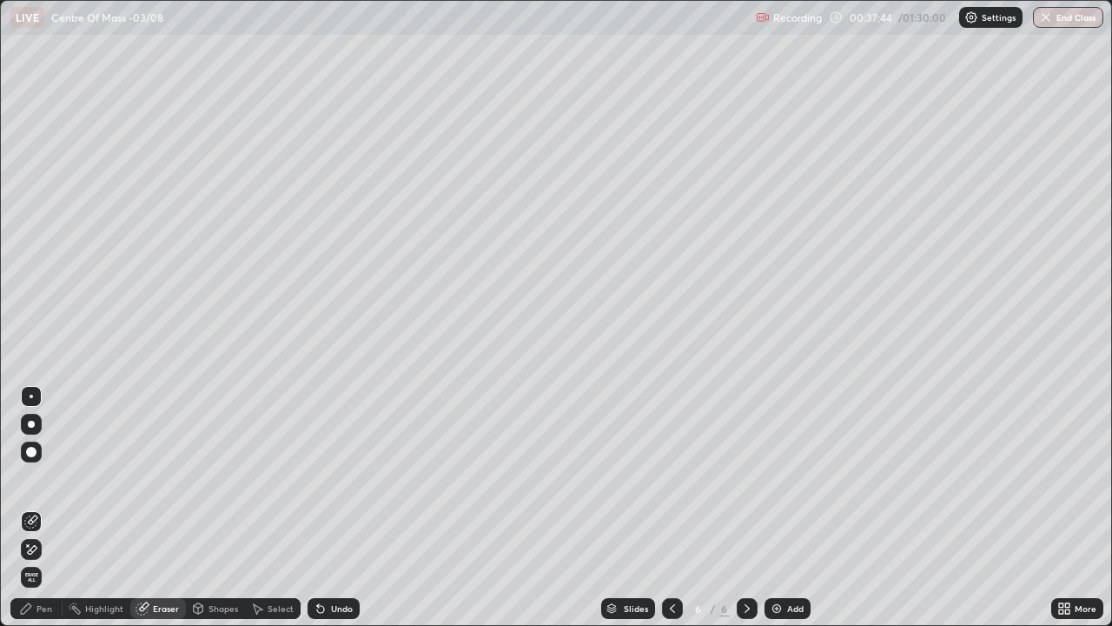
click at [43, 507] on div "Pen" at bounding box center [44, 608] width 16 height 9
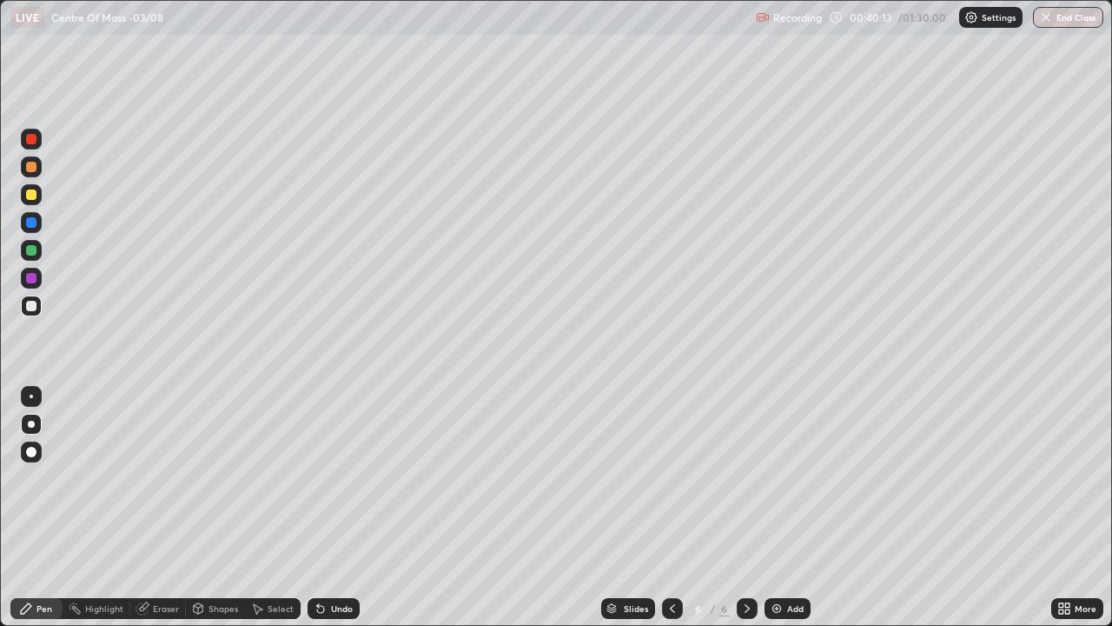
click at [28, 223] on div at bounding box center [31, 222] width 10 height 10
click at [783, 507] on div "Add" at bounding box center [788, 608] width 46 height 21
click at [38, 303] on div at bounding box center [31, 305] width 21 height 21
click at [29, 307] on div at bounding box center [31, 306] width 10 height 10
click at [27, 140] on div at bounding box center [31, 139] width 10 height 10
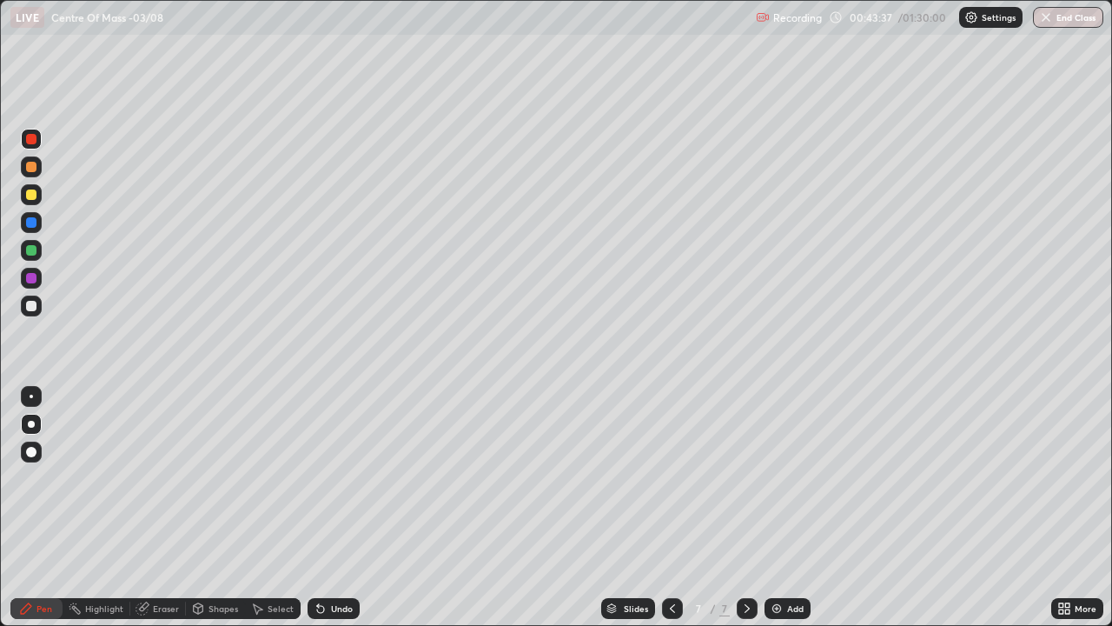
click at [672, 507] on icon at bounding box center [673, 608] width 14 height 14
click at [664, 507] on div at bounding box center [672, 608] width 21 height 35
click at [666, 507] on icon at bounding box center [673, 608] width 14 height 14
click at [669, 507] on icon at bounding box center [673, 608] width 14 height 14
click at [737, 507] on div at bounding box center [747, 608] width 21 height 21
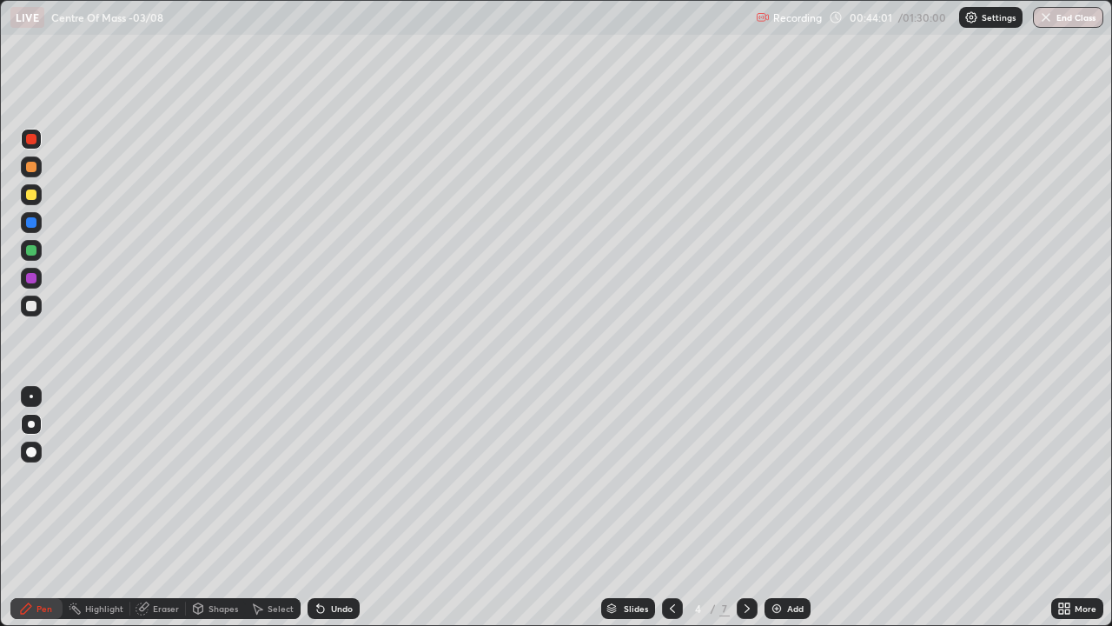
click at [745, 507] on icon at bounding box center [747, 608] width 14 height 14
click at [738, 507] on div at bounding box center [747, 608] width 21 height 21
click at [33, 301] on div at bounding box center [31, 306] width 10 height 10
click at [671, 507] on icon at bounding box center [673, 608] width 14 height 14
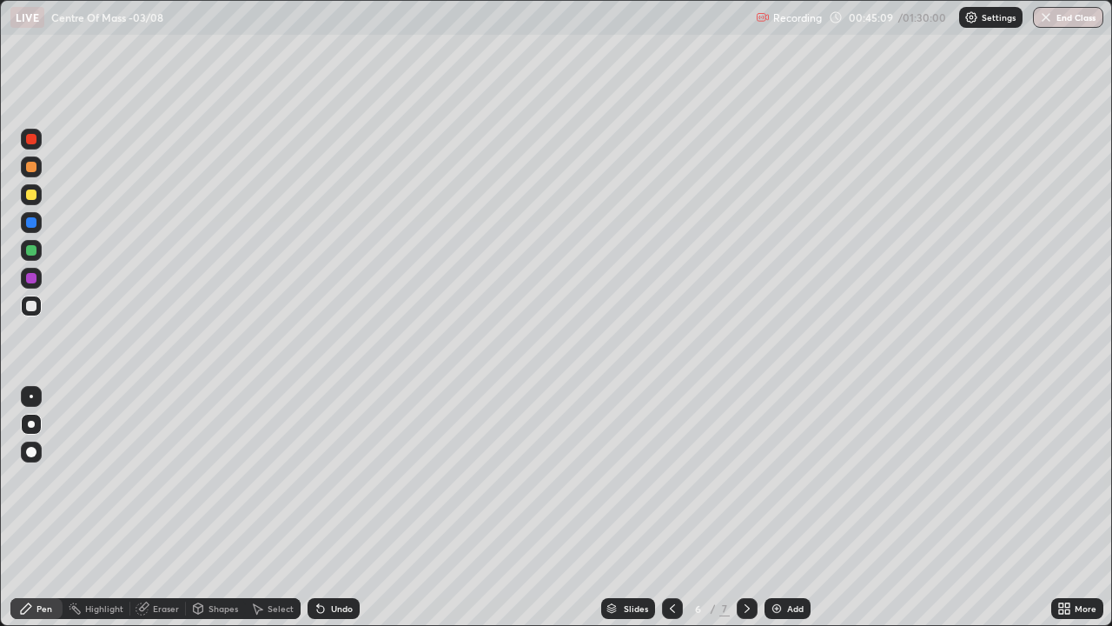
click at [669, 507] on icon at bounding box center [673, 608] width 14 height 14
click at [662, 507] on div at bounding box center [672, 608] width 21 height 21
click at [669, 507] on icon at bounding box center [673, 608] width 14 height 14
click at [671, 507] on icon at bounding box center [673, 608] width 14 height 14
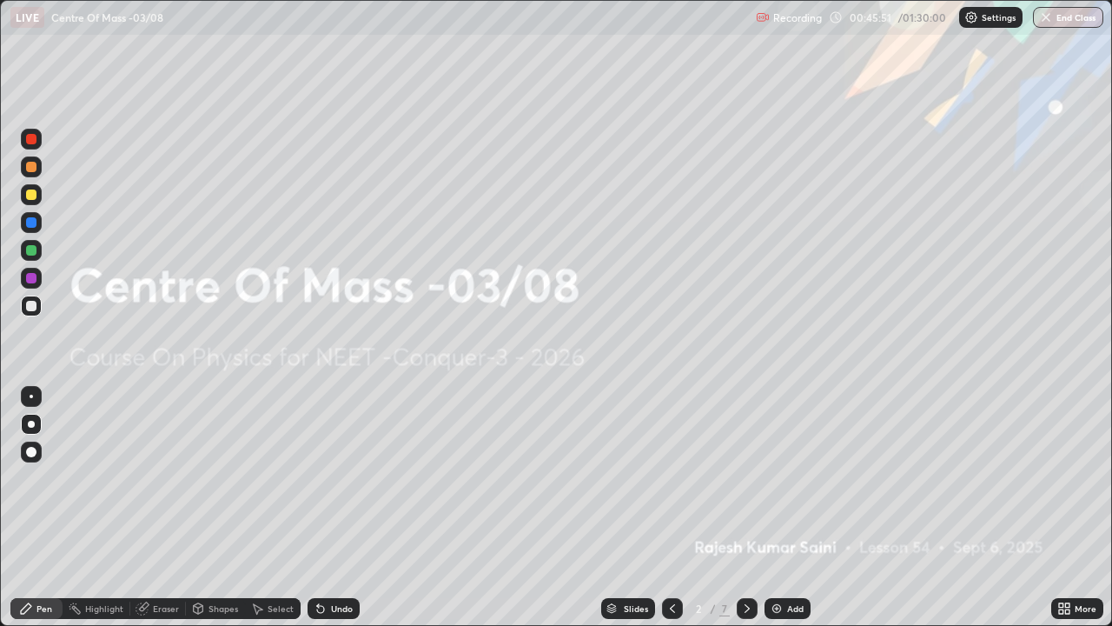
click at [673, 507] on icon at bounding box center [673, 608] width 14 height 14
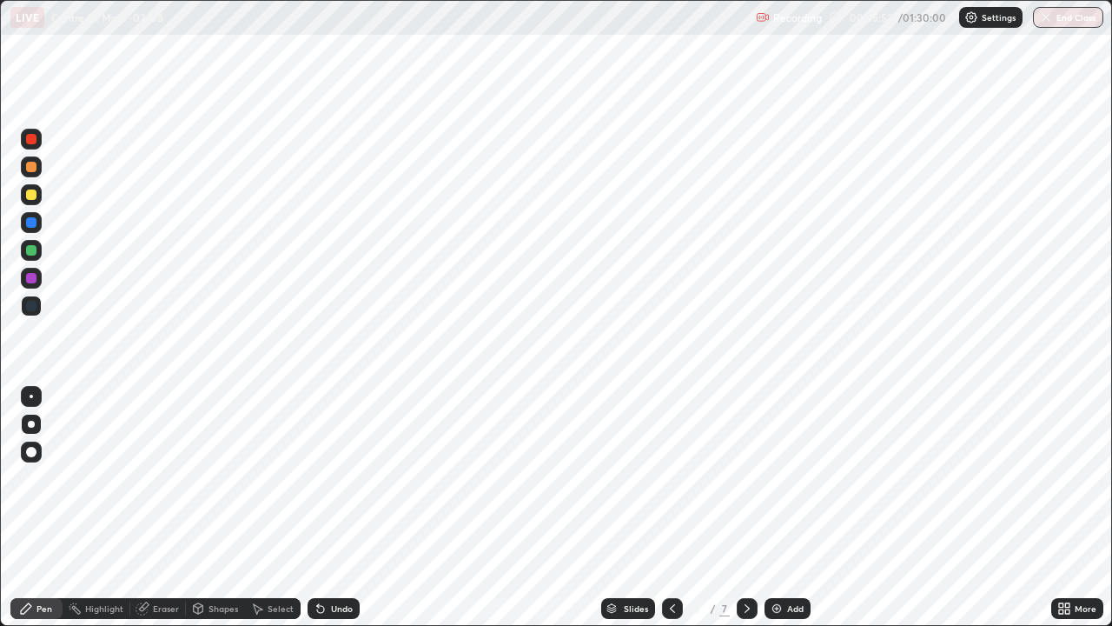
click at [747, 507] on icon at bounding box center [747, 608] width 14 height 14
click at [745, 507] on icon at bounding box center [747, 608] width 14 height 14
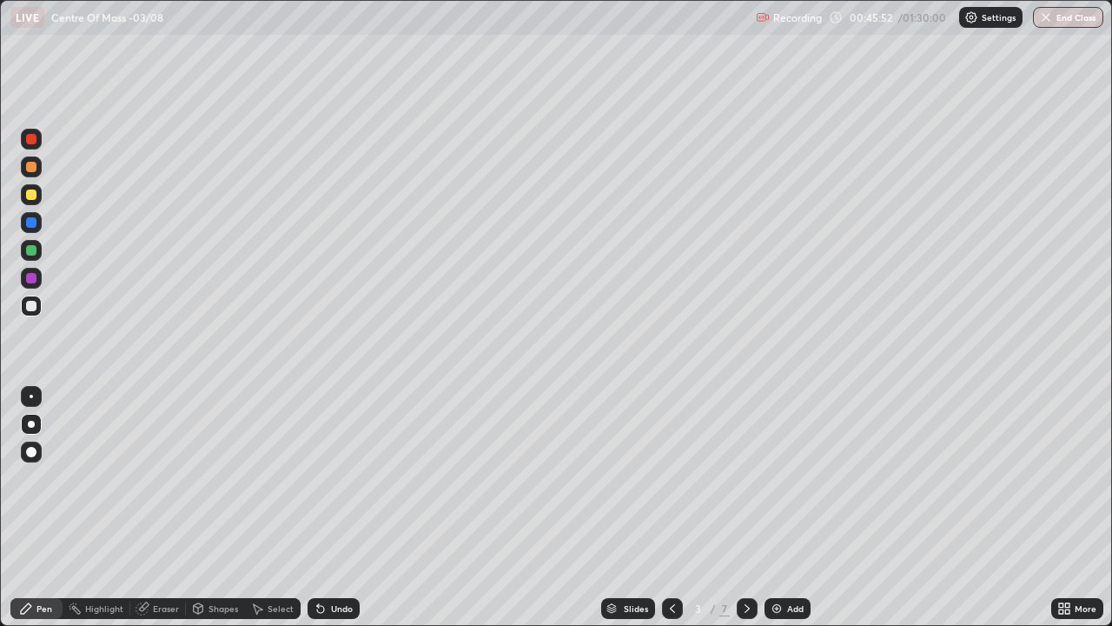
click at [745, 507] on icon at bounding box center [747, 608] width 14 height 14
click at [747, 507] on icon at bounding box center [747, 608] width 14 height 14
click at [747, 507] on icon at bounding box center [747, 608] width 5 height 9
click at [29, 142] on div at bounding box center [31, 139] width 10 height 10
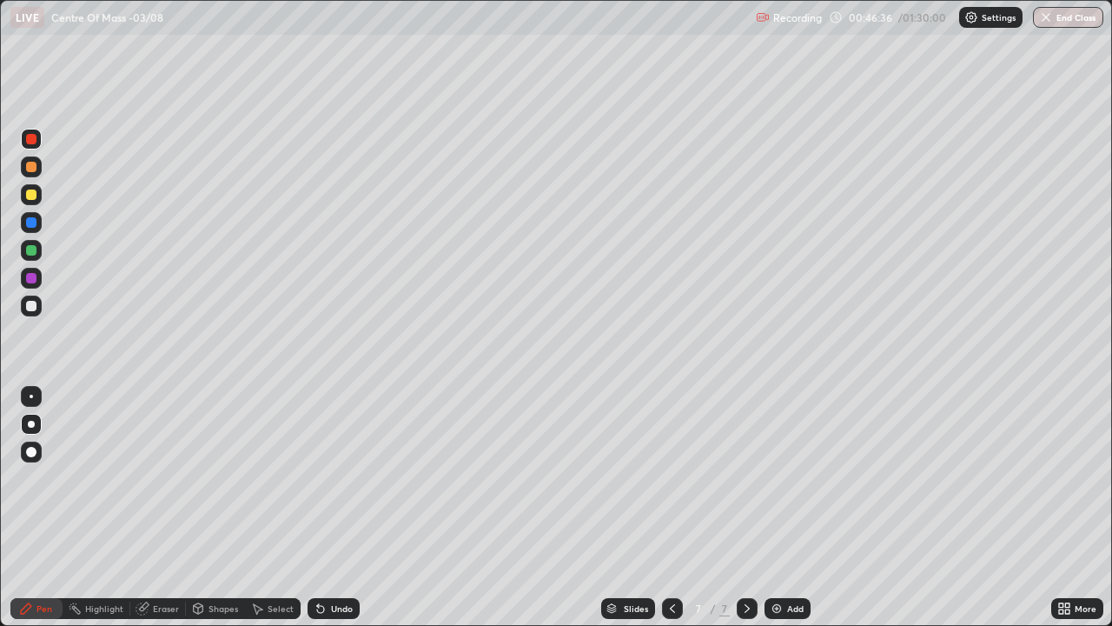
click at [262, 507] on icon at bounding box center [257, 608] width 14 height 14
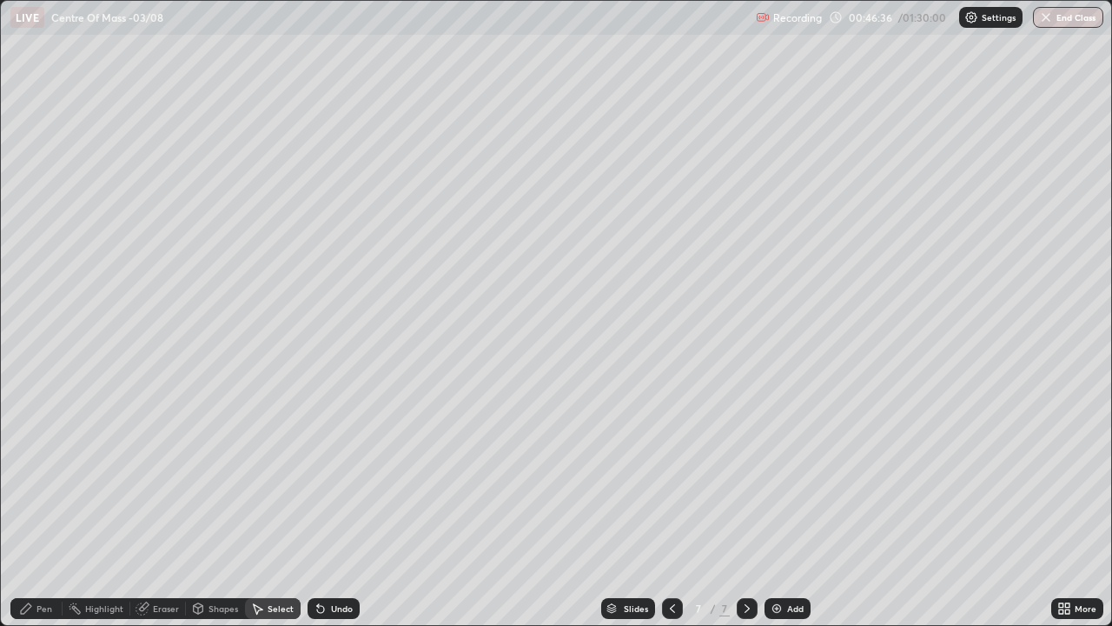
click at [219, 507] on div "Shapes" at bounding box center [224, 608] width 30 height 9
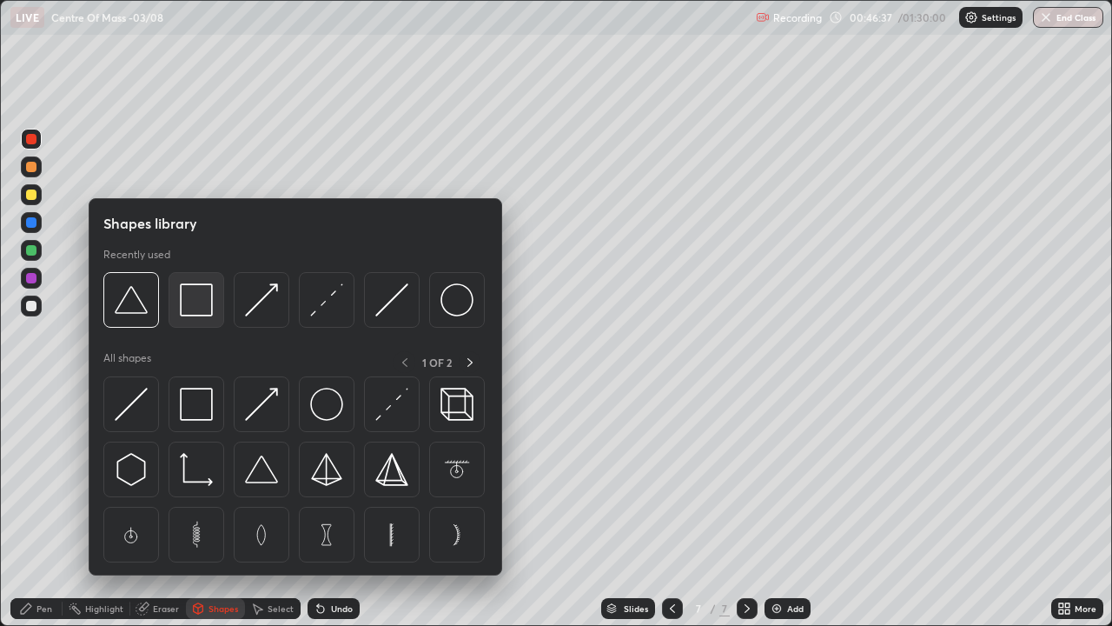
click at [197, 304] on img at bounding box center [196, 299] width 33 height 33
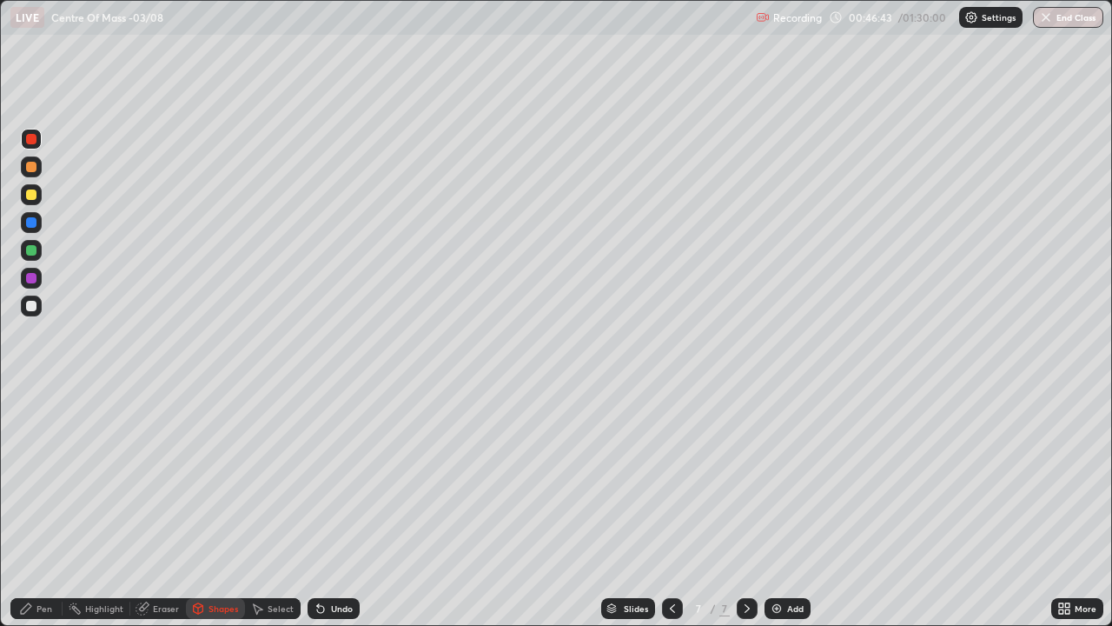
click at [42, 507] on div "Pen" at bounding box center [44, 608] width 16 height 9
click at [24, 306] on div at bounding box center [31, 305] width 21 height 21
click at [31, 252] on div at bounding box center [31, 250] width 10 height 10
click at [777, 507] on img at bounding box center [777, 608] width 14 height 14
click at [30, 142] on div at bounding box center [31, 139] width 10 height 10
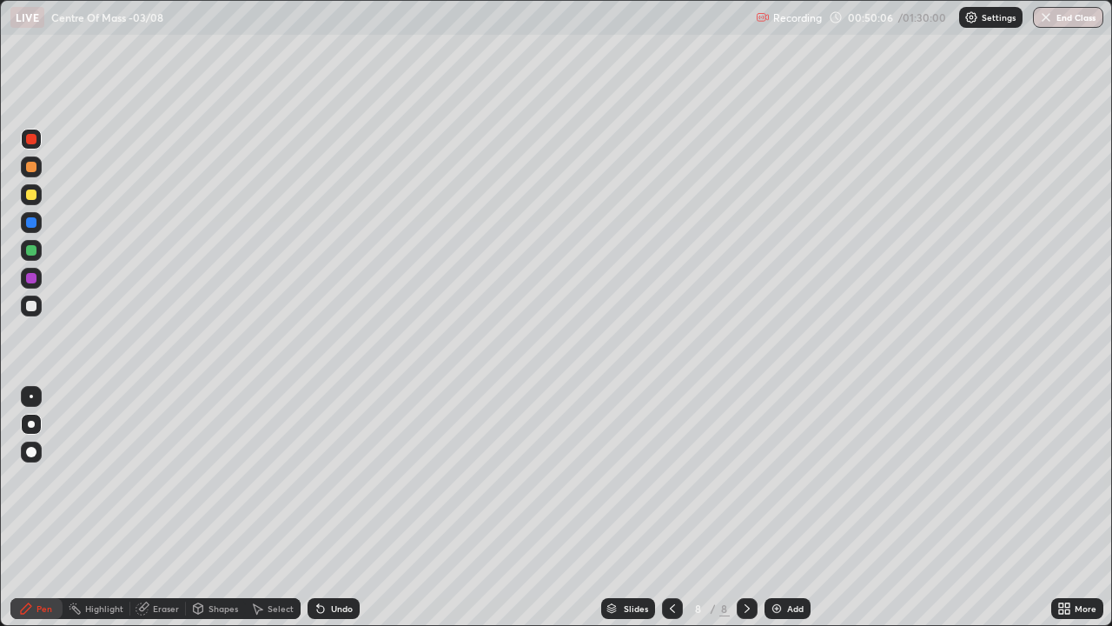
click at [275, 507] on div "Select" at bounding box center [281, 608] width 26 height 9
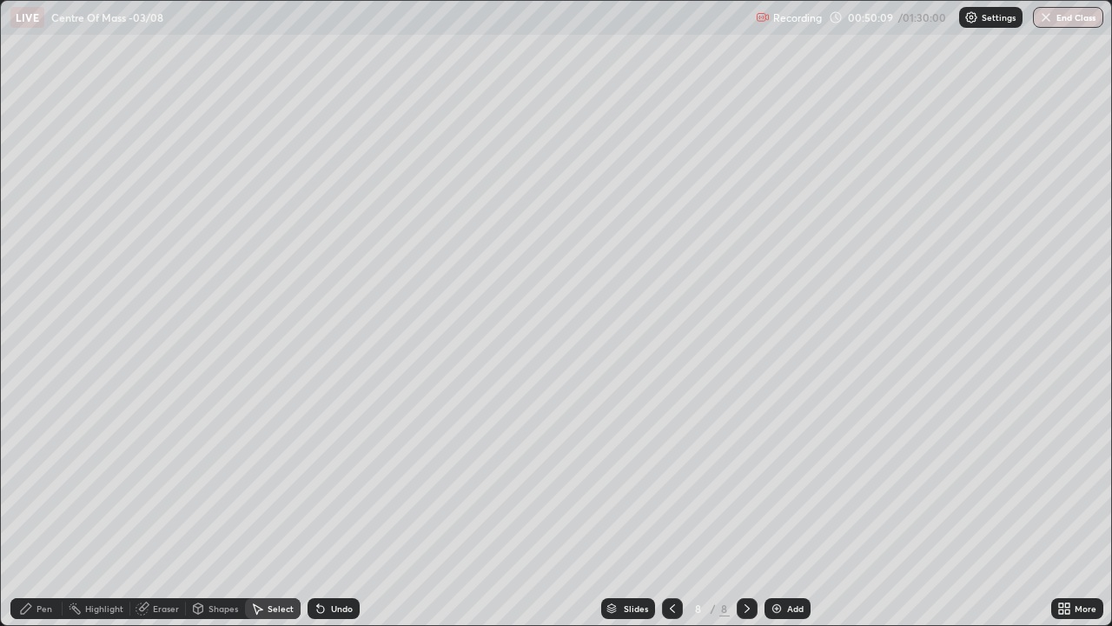
click at [256, 507] on icon at bounding box center [257, 608] width 14 height 14
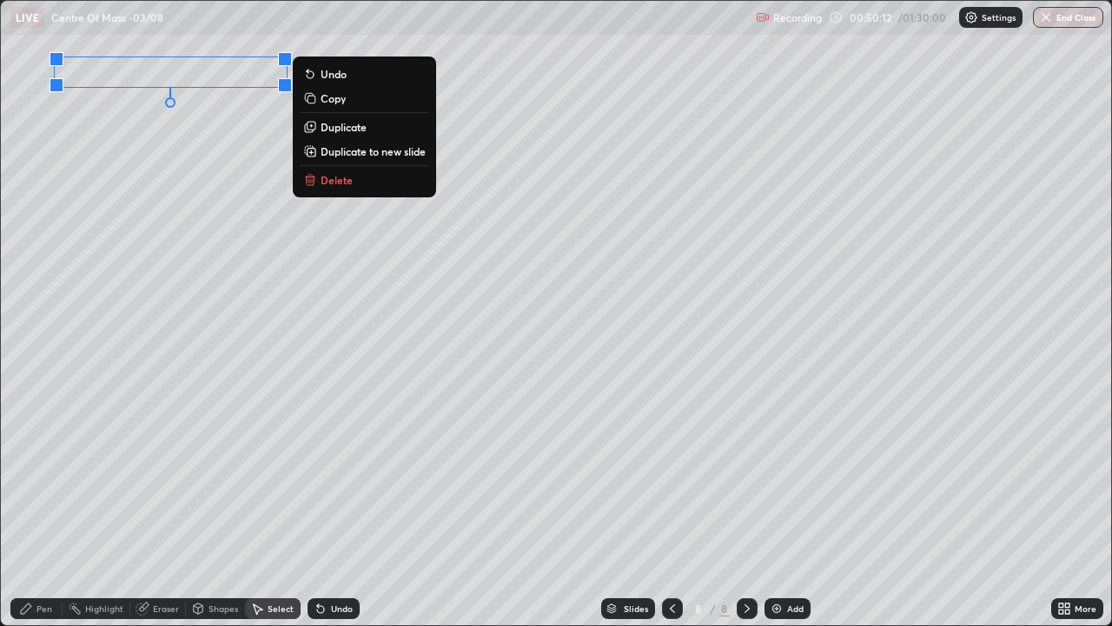
click at [337, 182] on p "Delete" at bounding box center [337, 180] width 32 height 14
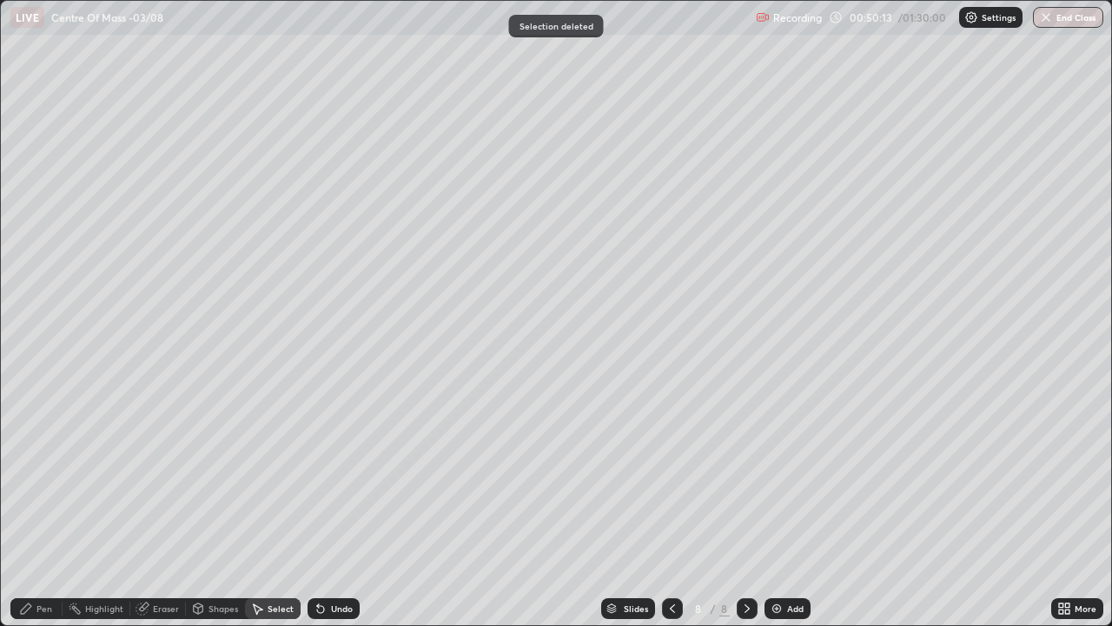
click at [34, 507] on div "Pen" at bounding box center [36, 608] width 52 height 21
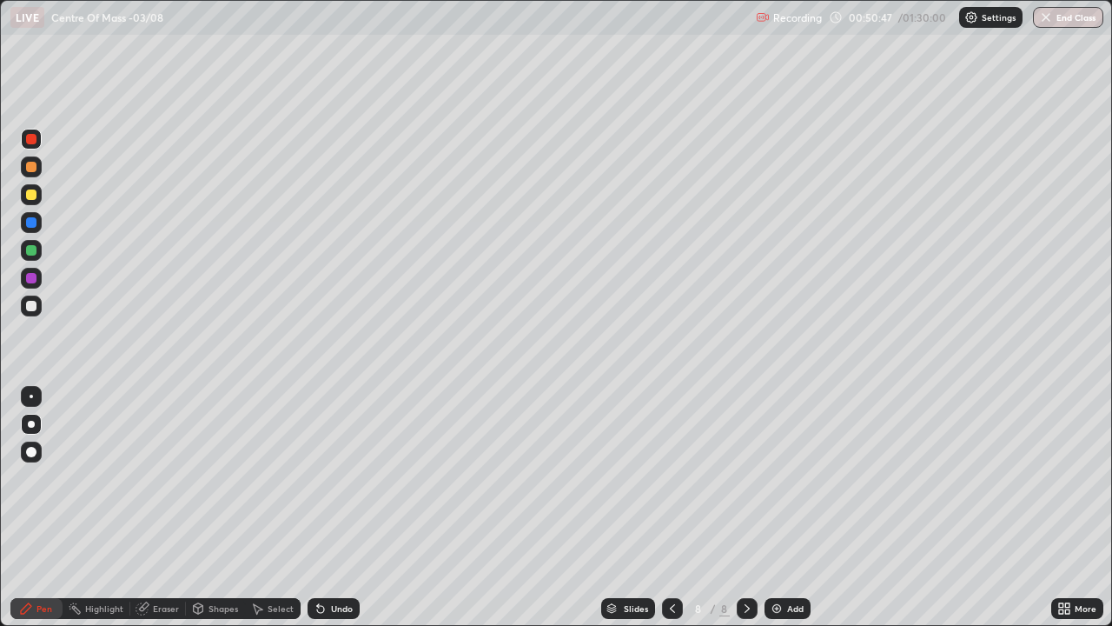
click at [30, 197] on div at bounding box center [31, 194] width 10 height 10
click at [30, 307] on div at bounding box center [31, 306] width 10 height 10
click at [26, 194] on div at bounding box center [31, 194] width 10 height 10
click at [788, 507] on div "Add" at bounding box center [795, 608] width 17 height 9
click at [281, 507] on div "Select" at bounding box center [281, 608] width 26 height 9
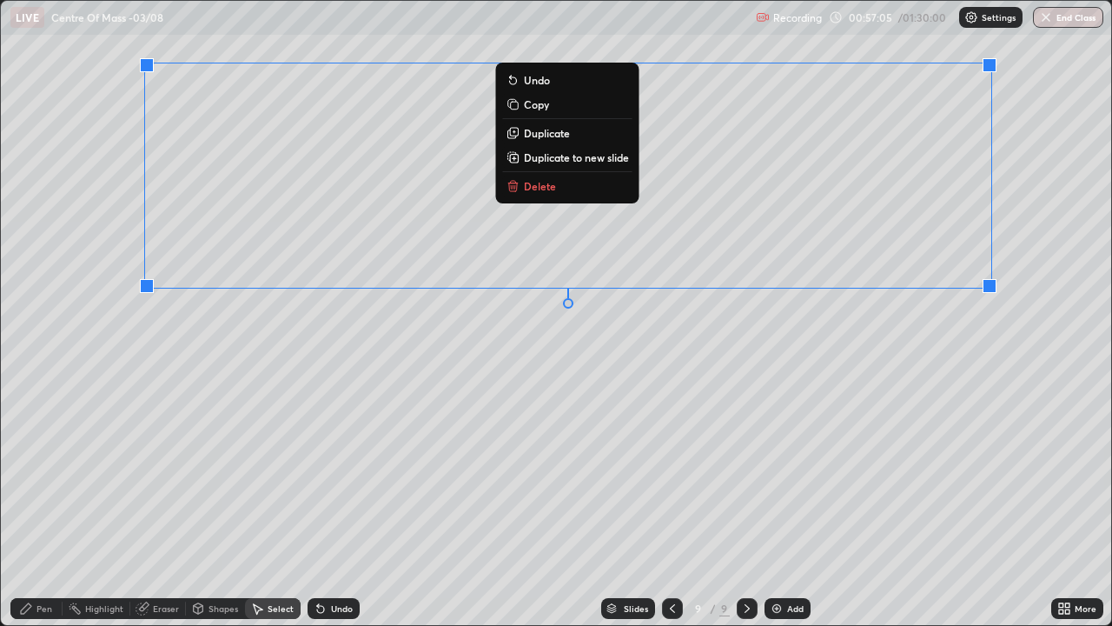
click at [553, 192] on button "Delete" at bounding box center [567, 186] width 129 height 21
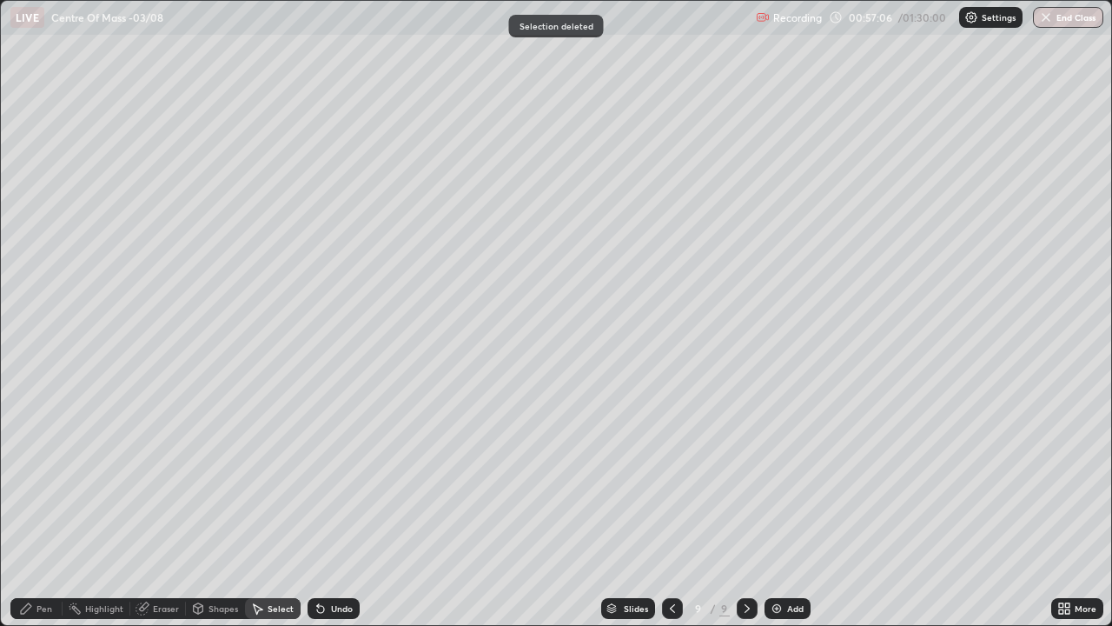
click at [43, 507] on div "Pen" at bounding box center [44, 608] width 16 height 9
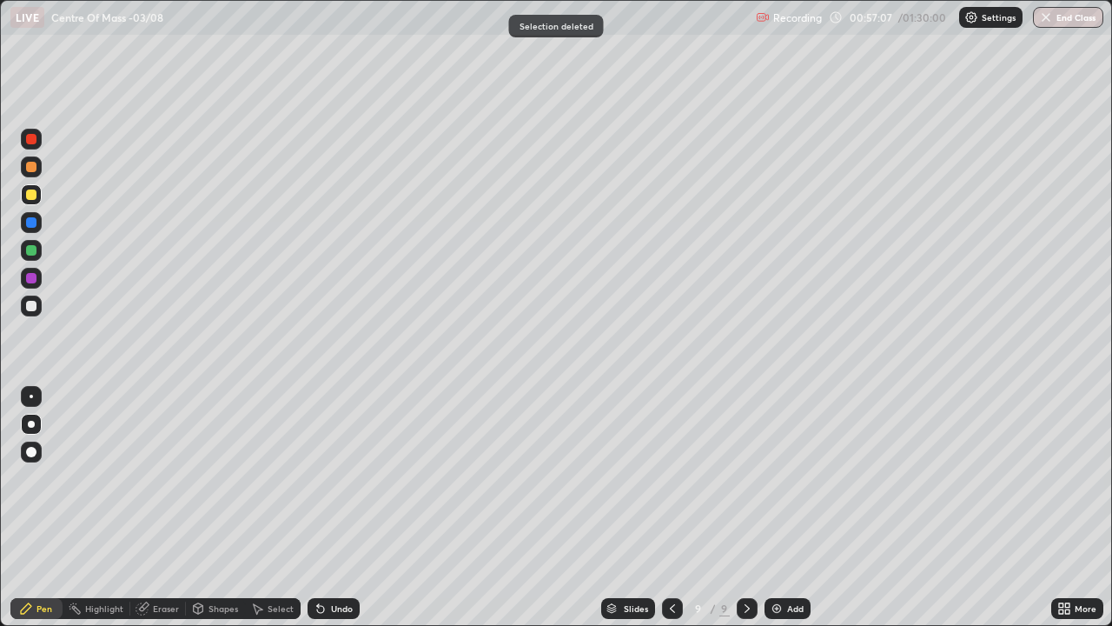
click at [31, 142] on div at bounding box center [31, 139] width 10 height 10
click at [263, 507] on div "Select" at bounding box center [273, 608] width 56 height 21
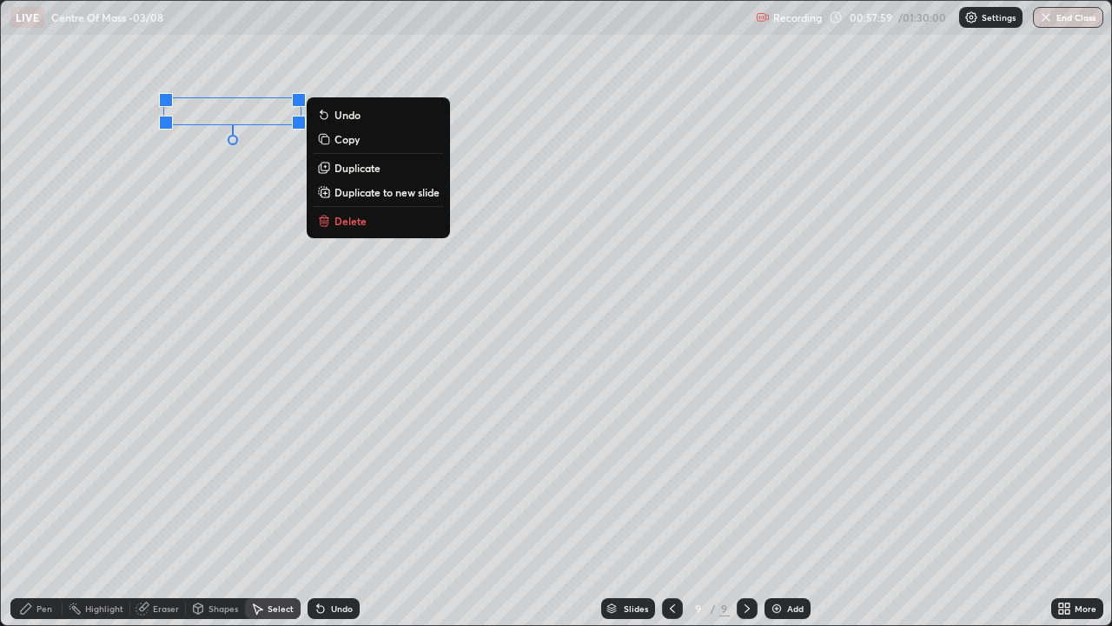
click at [345, 225] on p "Delete" at bounding box center [350, 221] width 32 height 14
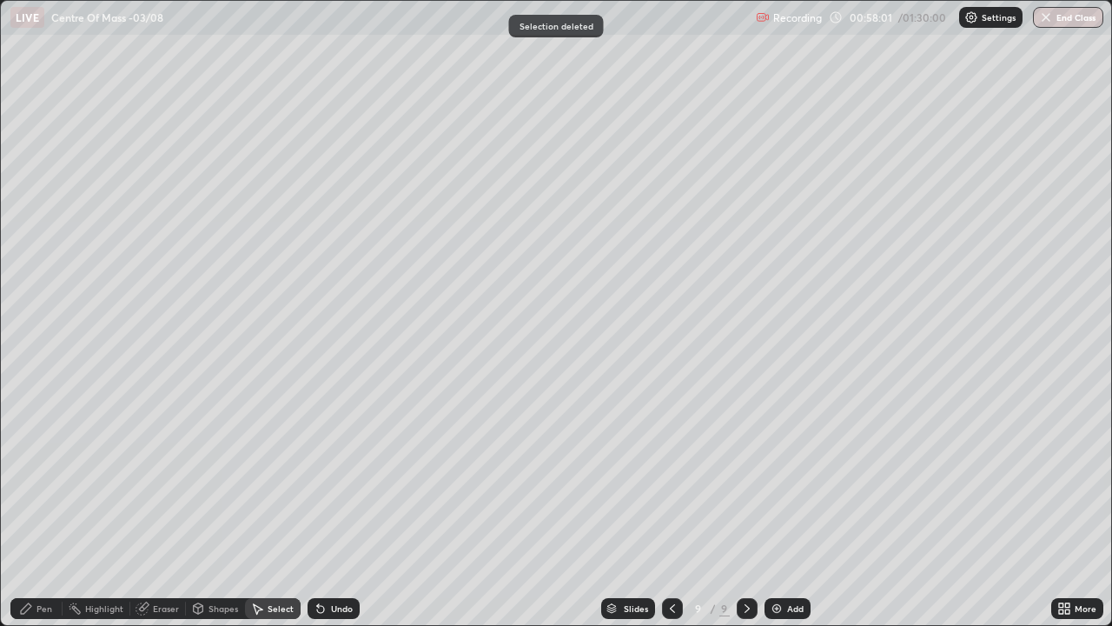
click at [44, 507] on div "Pen" at bounding box center [44, 608] width 16 height 9
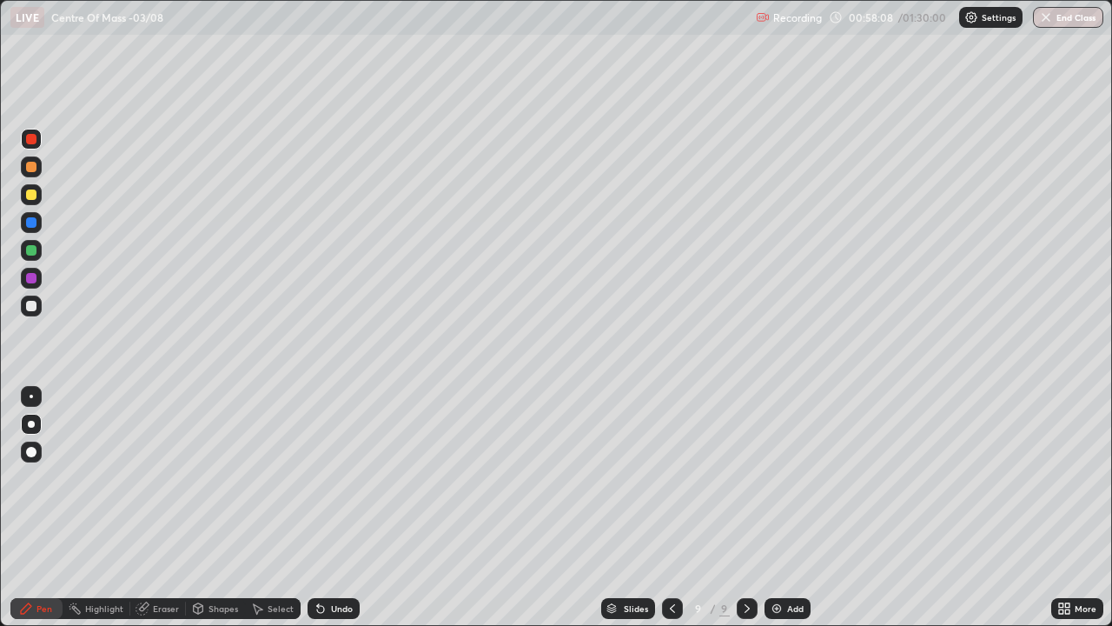
click at [23, 507] on icon at bounding box center [26, 608] width 10 height 10
click at [30, 139] on div at bounding box center [31, 139] width 10 height 10
click at [29, 305] on div at bounding box center [31, 306] width 10 height 10
click at [30, 195] on div at bounding box center [31, 194] width 10 height 10
click at [326, 507] on div "Undo" at bounding box center [334, 608] width 52 height 21
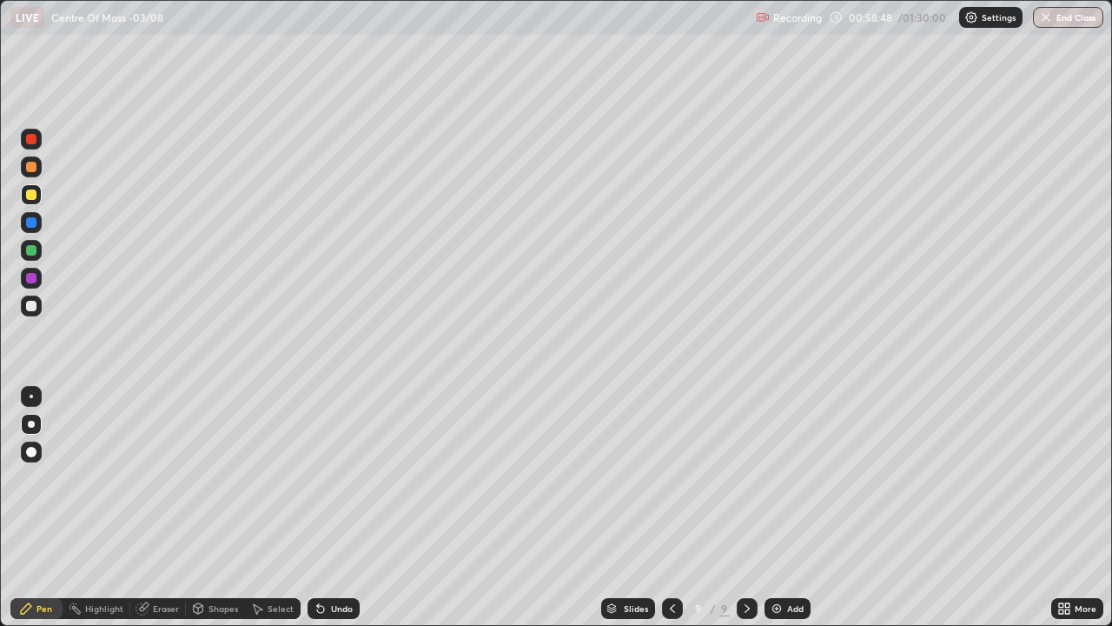
click at [671, 507] on icon at bounding box center [673, 608] width 14 height 14
click at [744, 507] on icon at bounding box center [747, 608] width 14 height 14
click at [26, 305] on div at bounding box center [31, 306] width 10 height 10
click at [163, 507] on div "Eraser" at bounding box center [166, 608] width 26 height 9
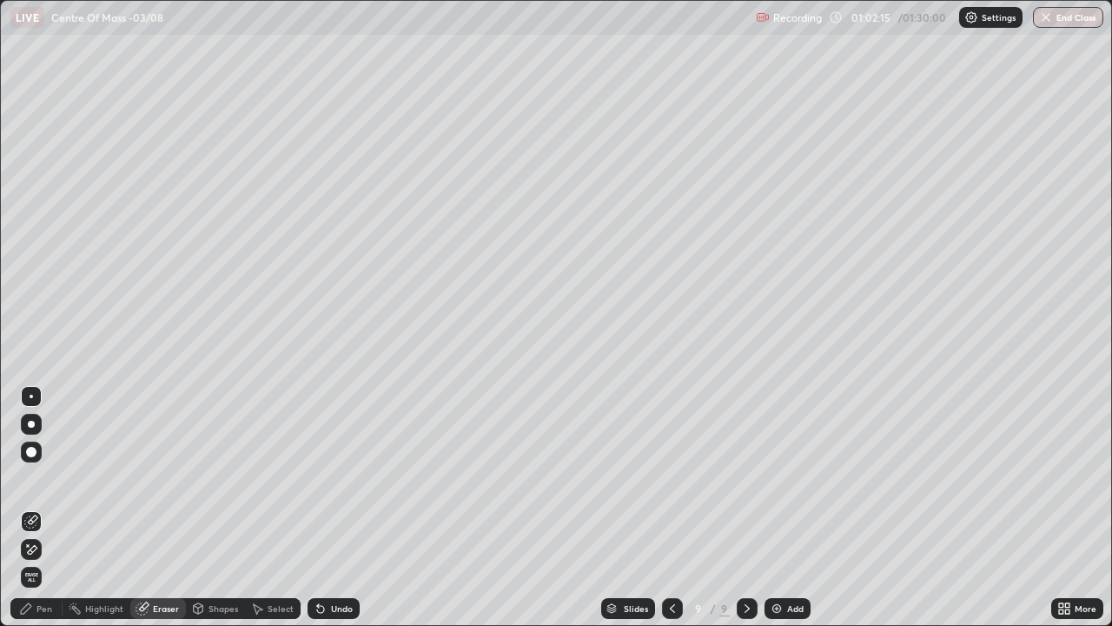
click at [35, 507] on div "Pen" at bounding box center [36, 608] width 52 height 21
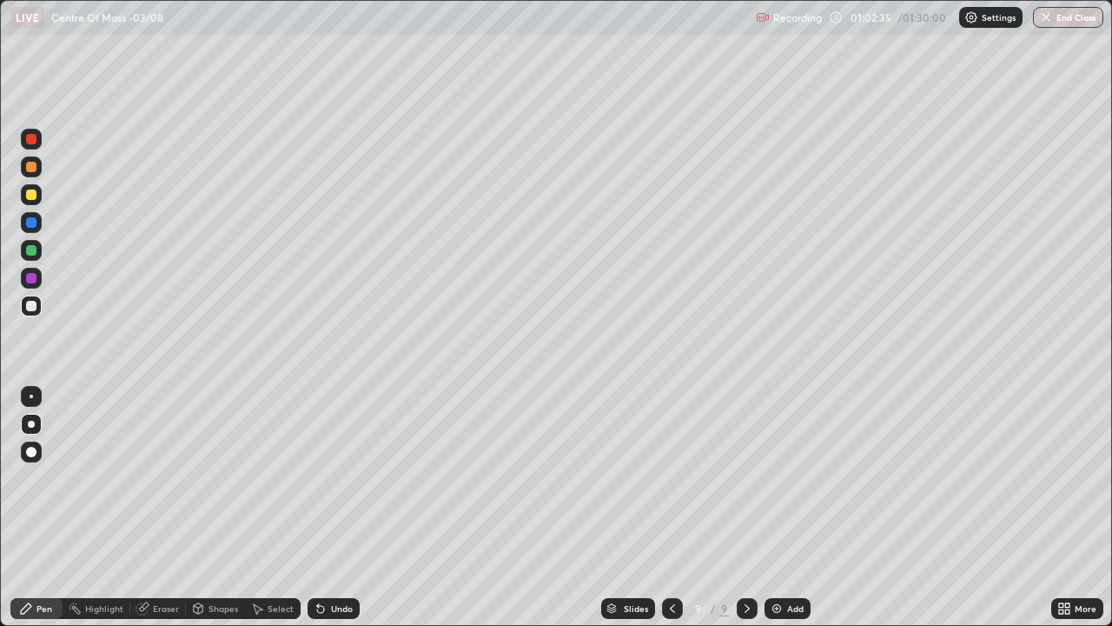
click at [30, 222] on div at bounding box center [31, 222] width 10 height 10
click at [676, 507] on icon at bounding box center [673, 608] width 14 height 14
click at [671, 507] on icon at bounding box center [673, 608] width 14 height 14
click at [677, 507] on icon at bounding box center [673, 608] width 14 height 14
click at [738, 507] on div at bounding box center [747, 608] width 21 height 21
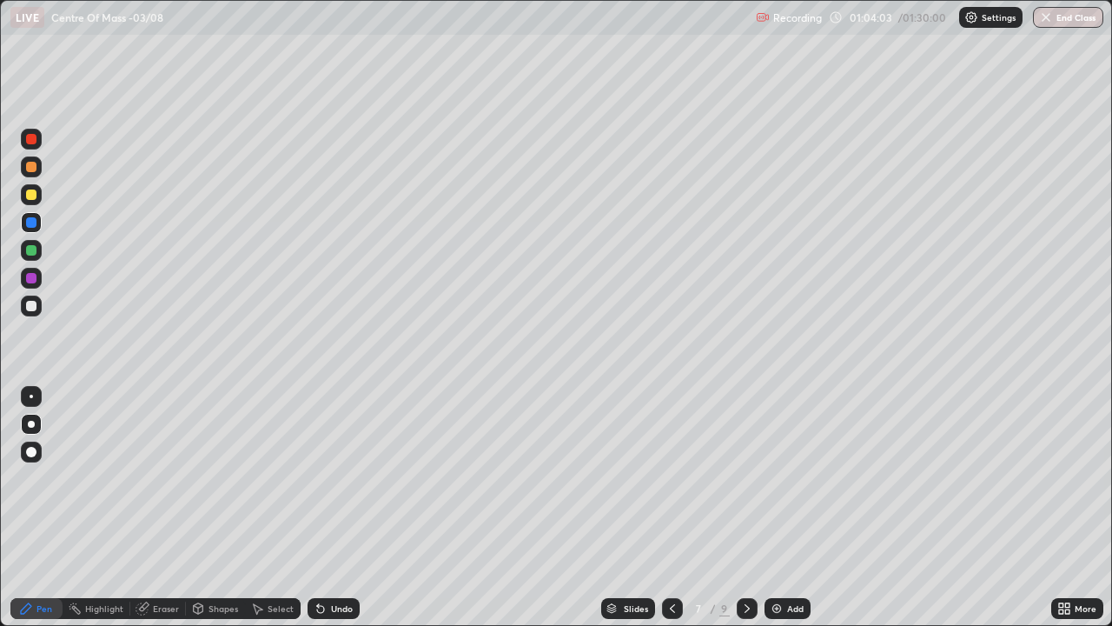
click at [740, 507] on div at bounding box center [747, 608] width 21 height 35
click at [745, 507] on icon at bounding box center [747, 608] width 14 height 14
click at [669, 507] on icon at bounding box center [673, 608] width 14 height 14
click at [668, 507] on icon at bounding box center [673, 608] width 14 height 14
click at [746, 507] on icon at bounding box center [747, 608] width 14 height 14
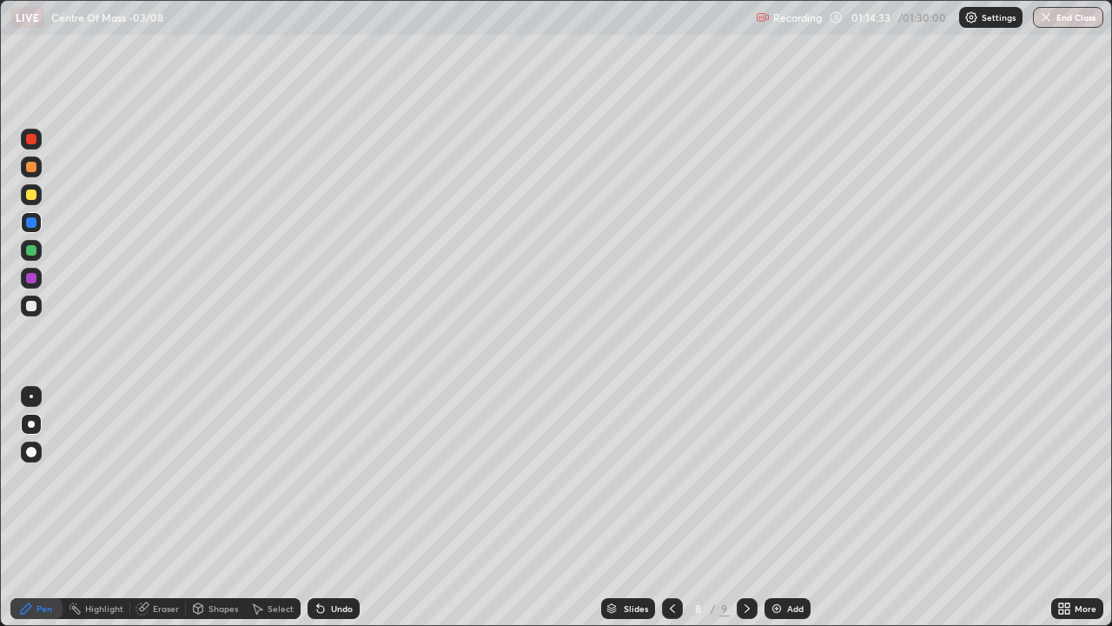
click at [745, 507] on icon at bounding box center [747, 608] width 14 height 14
click at [279, 507] on div "Select" at bounding box center [281, 608] width 26 height 9
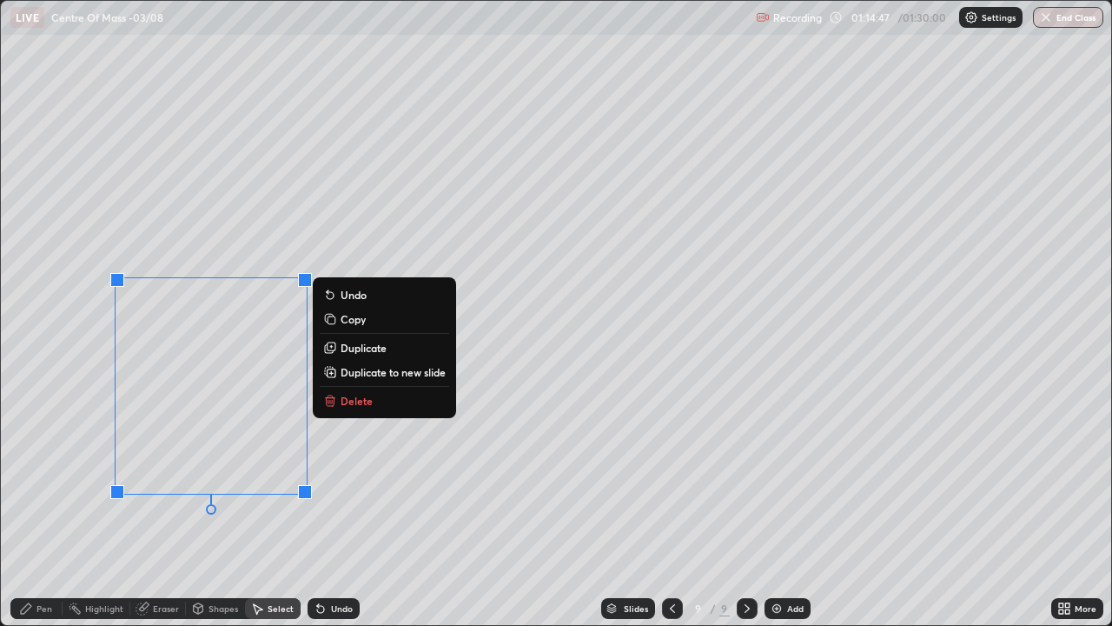
click at [332, 401] on icon at bounding box center [332, 402] width 0 height 3
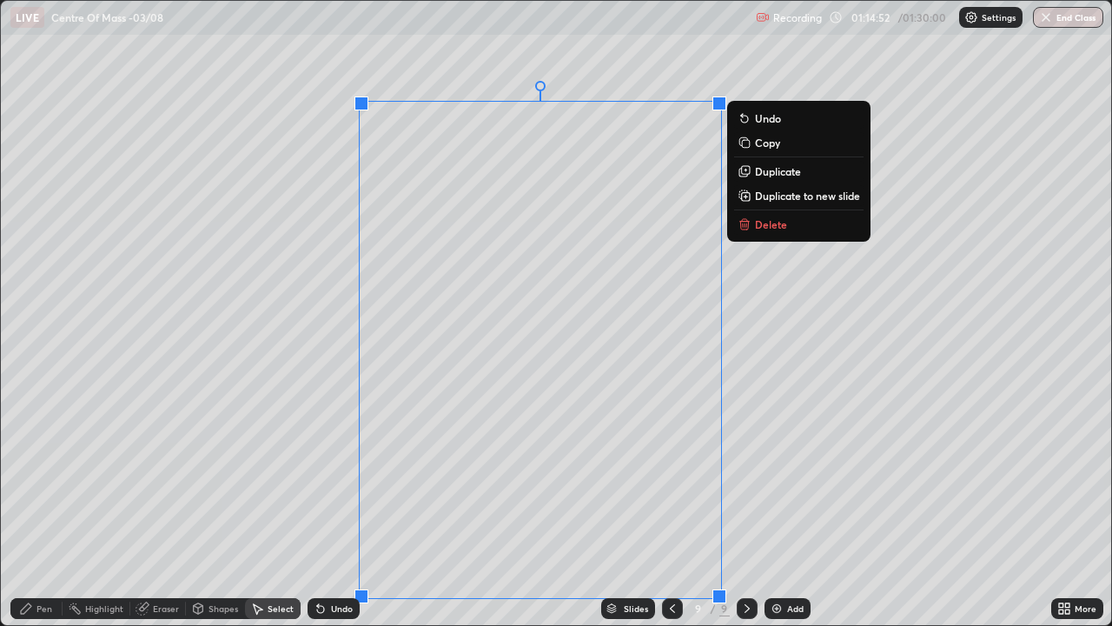
click at [754, 230] on button "Delete" at bounding box center [798, 224] width 129 height 21
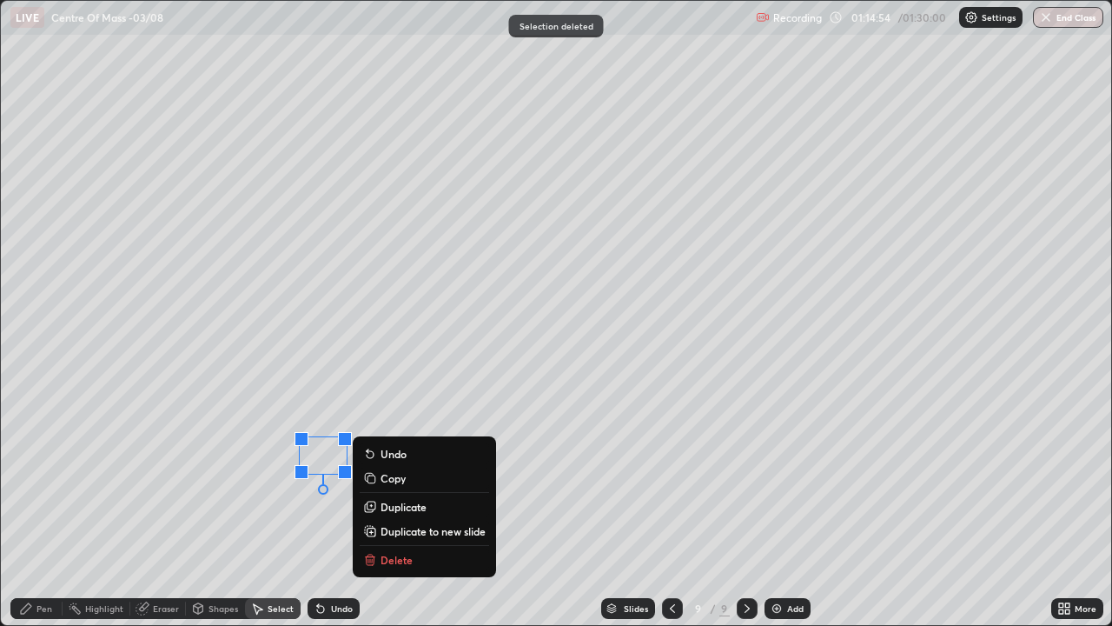
click at [381, 507] on p "Delete" at bounding box center [397, 560] width 32 height 14
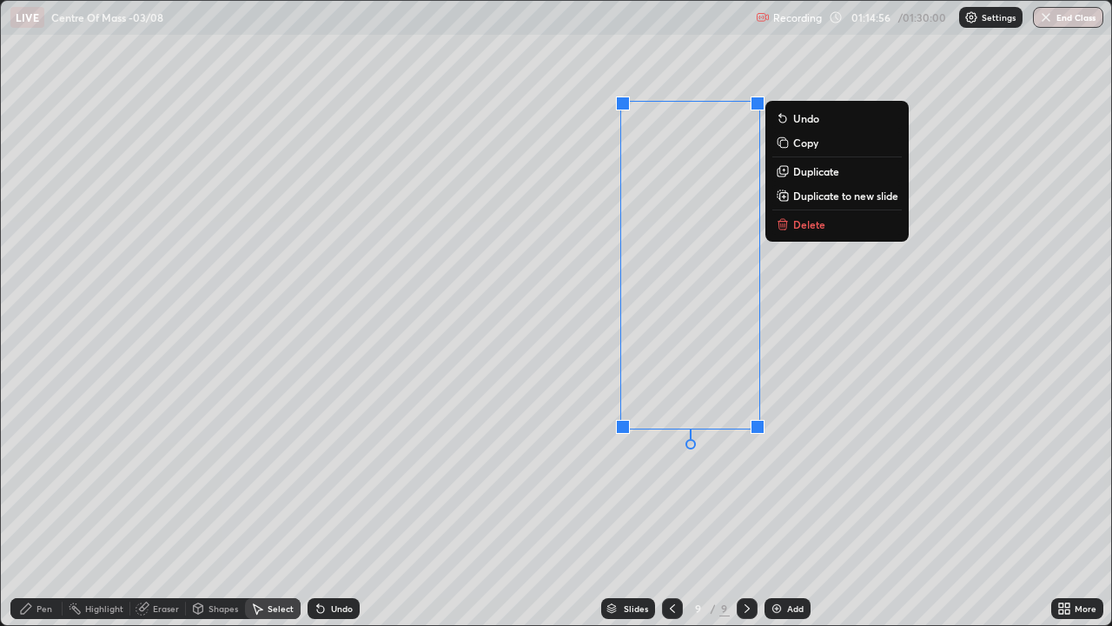
click at [781, 225] on icon at bounding box center [781, 224] width 0 height 3
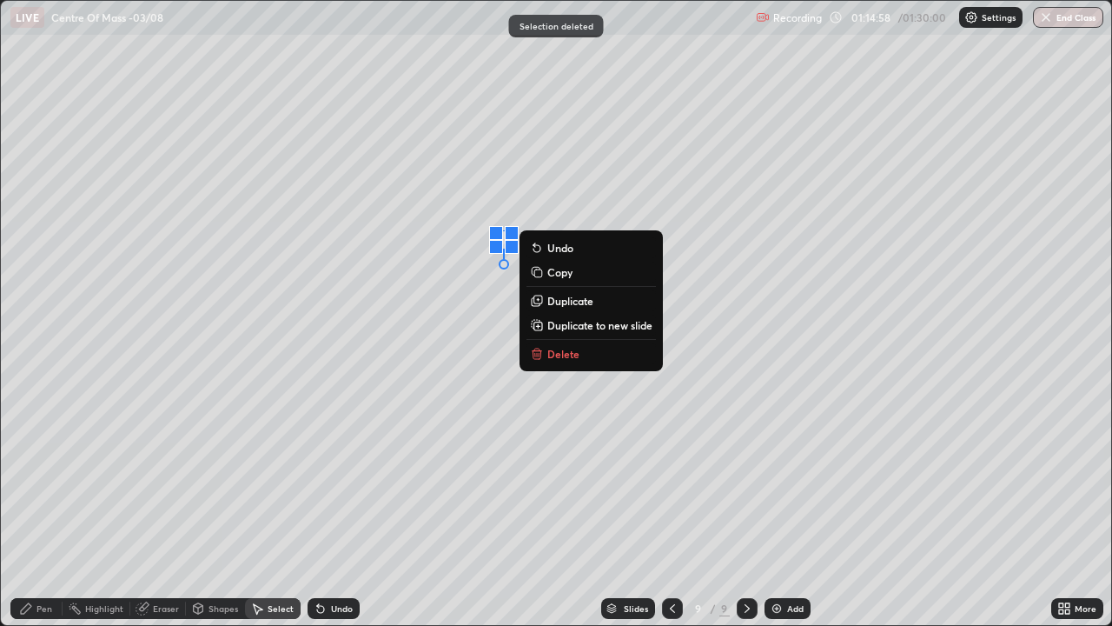
click at [557, 353] on p "Delete" at bounding box center [563, 354] width 32 height 14
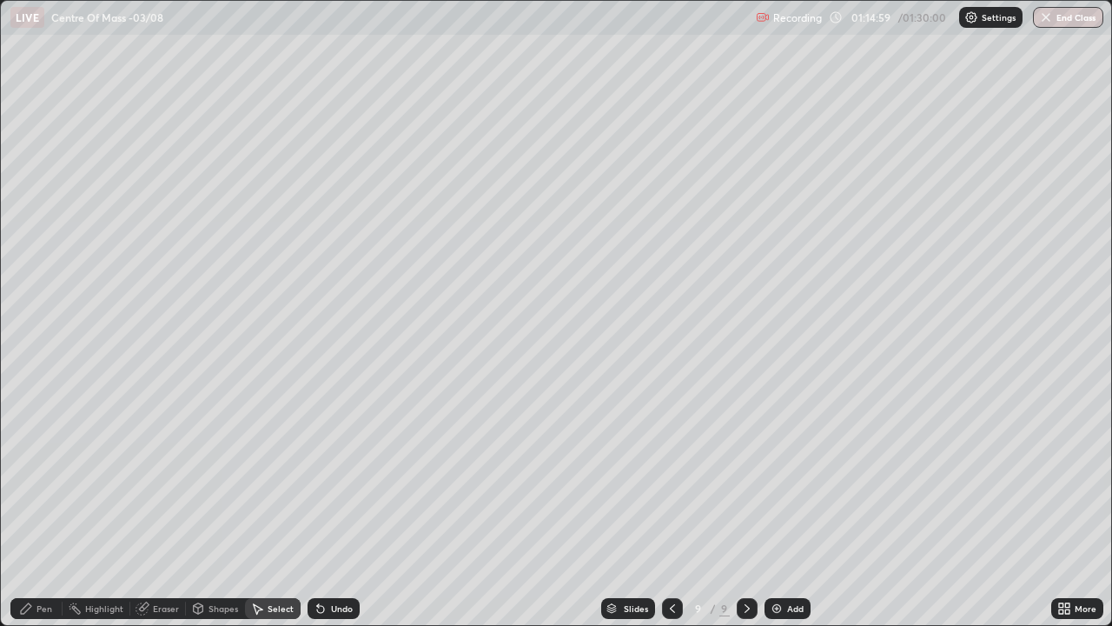
click at [32, 507] on icon at bounding box center [26, 608] width 14 height 14
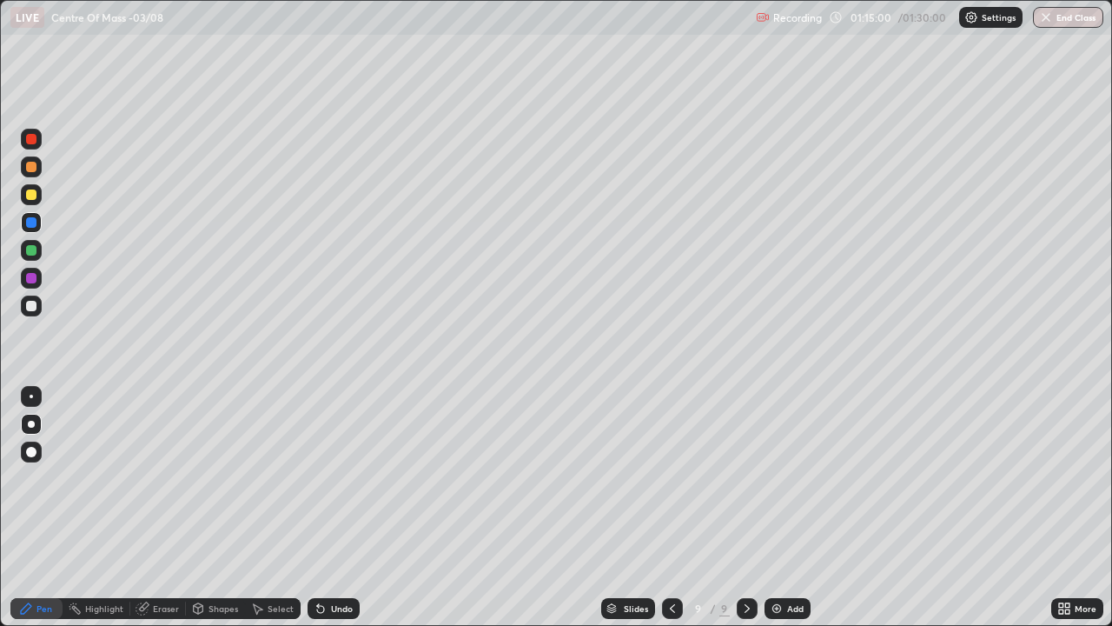
click at [30, 193] on div at bounding box center [31, 194] width 10 height 10
click at [30, 311] on div at bounding box center [31, 305] width 21 height 21
click at [328, 507] on div "Undo" at bounding box center [334, 608] width 52 height 21
click at [326, 507] on div "Undo" at bounding box center [334, 608] width 52 height 21
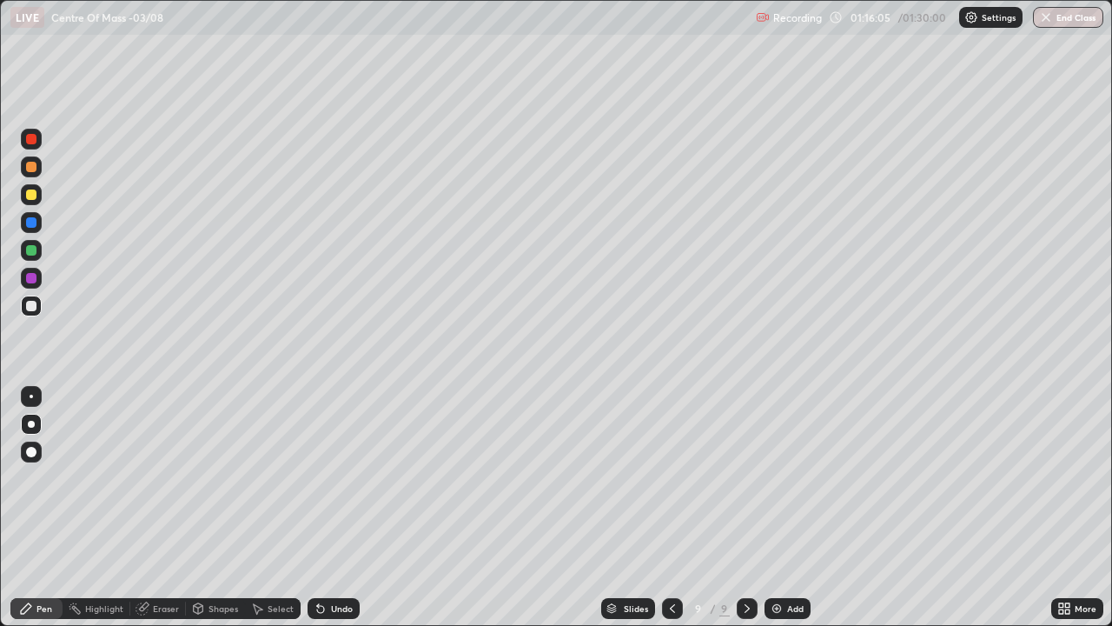
click at [163, 507] on div "Eraser" at bounding box center [166, 608] width 26 height 9
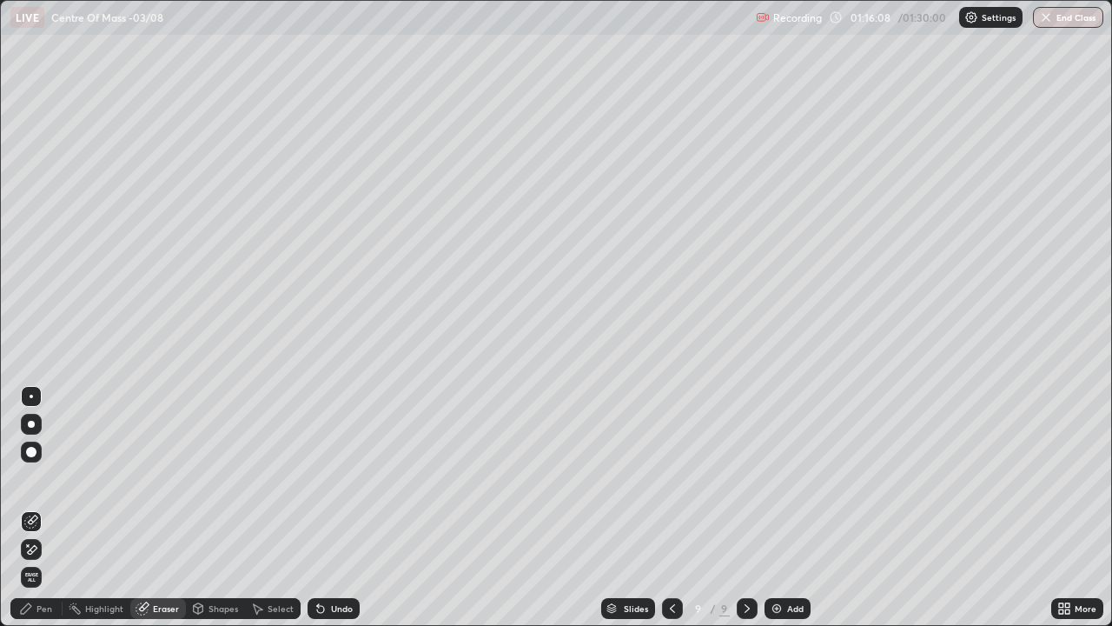
click at [43, 507] on div "Pen" at bounding box center [44, 608] width 16 height 9
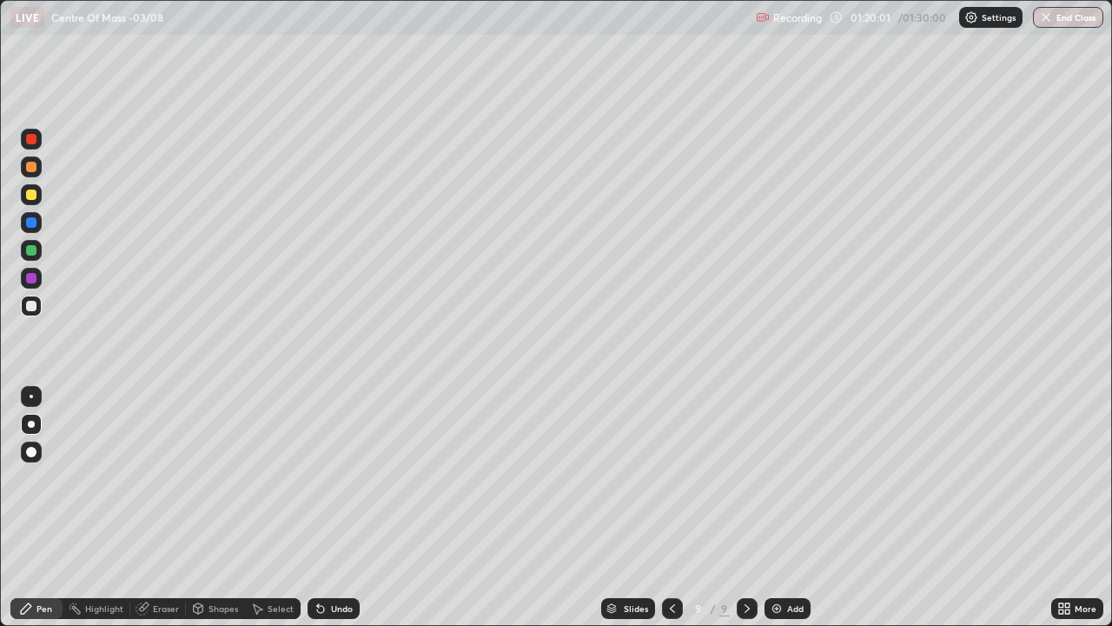
click at [774, 507] on img at bounding box center [777, 608] width 14 height 14
click at [34, 195] on div at bounding box center [31, 194] width 10 height 10
click at [32, 306] on div at bounding box center [31, 306] width 10 height 10
click at [35, 248] on div at bounding box center [31, 250] width 10 height 10
click at [1074, 20] on button "End Class" at bounding box center [1069, 17] width 69 height 21
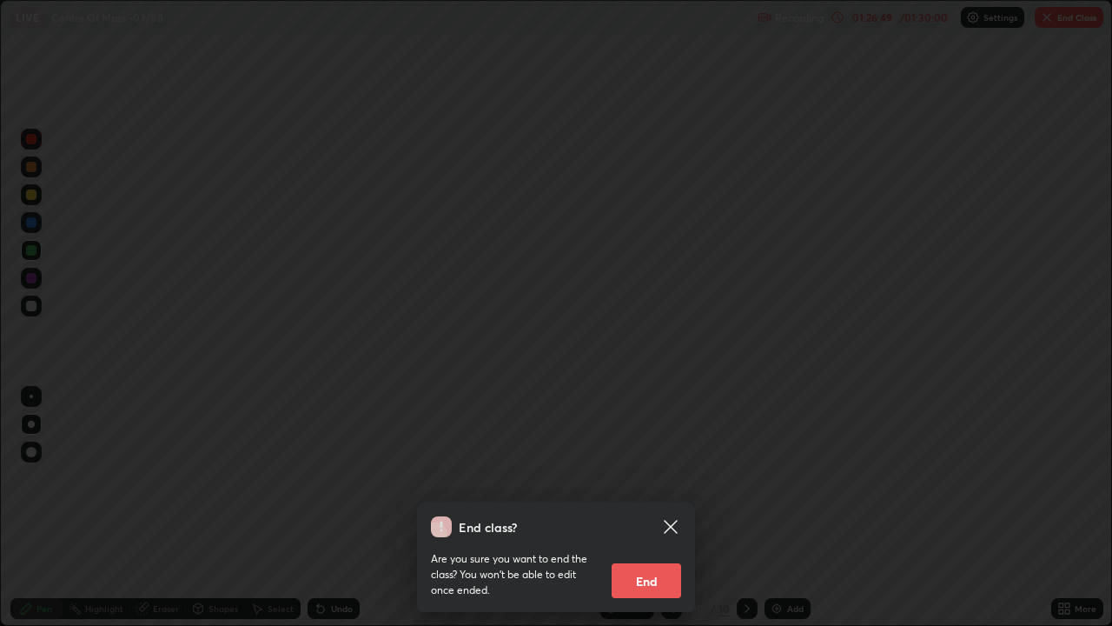
click at [644, 507] on button "End" at bounding box center [647, 580] width 70 height 35
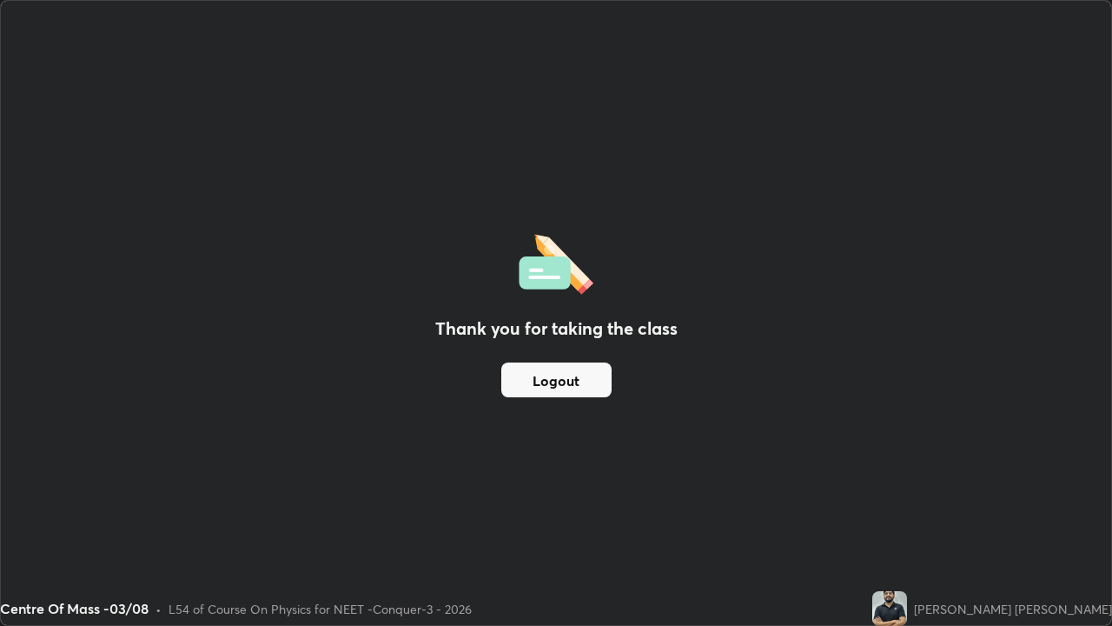
click at [541, 384] on button "Logout" at bounding box center [556, 379] width 110 height 35
